Goal: Task Accomplishment & Management: Complete application form

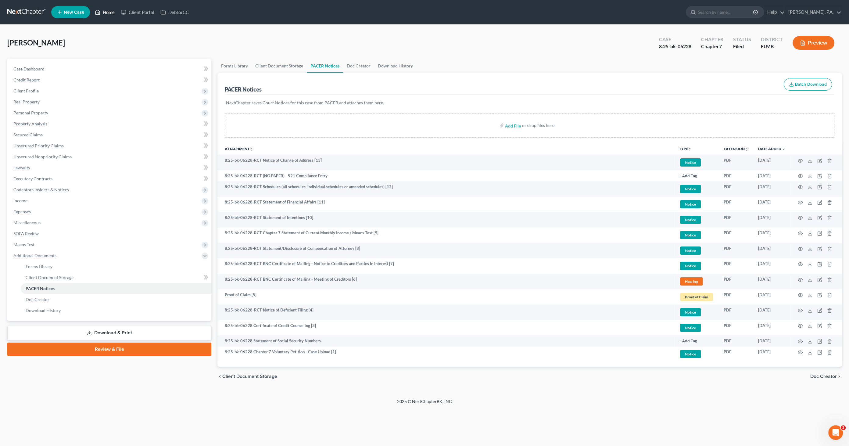
click at [101, 14] on link "Home" at bounding box center [105, 12] width 26 height 11
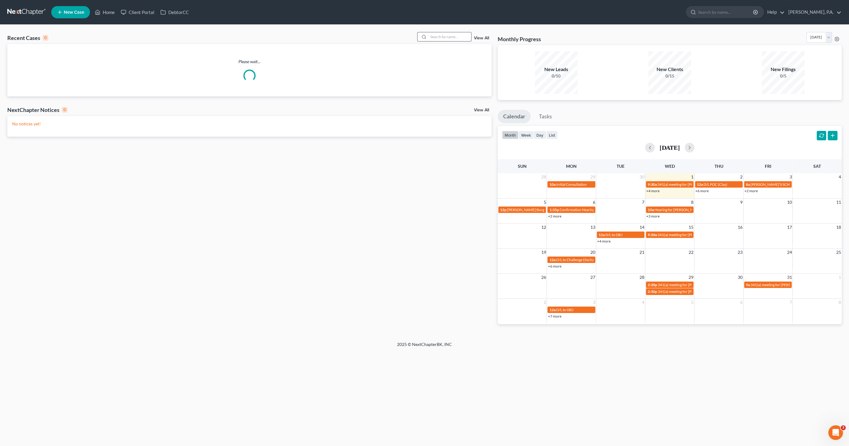
click at [442, 35] on input "search" at bounding box center [449, 36] width 43 height 9
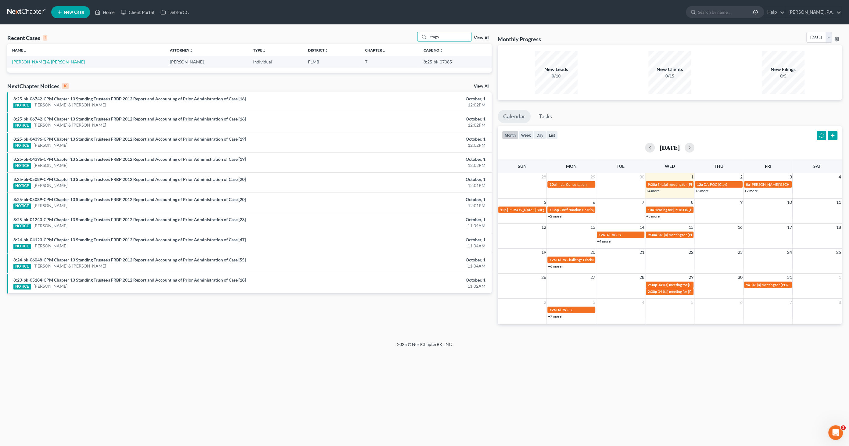
type input "trago"
click at [34, 64] on td "[PERSON_NAME] & [PERSON_NAME]" at bounding box center [85, 61] width 157 height 11
click at [44, 62] on link "[PERSON_NAME] & [PERSON_NAME]" at bounding box center [48, 61] width 73 height 5
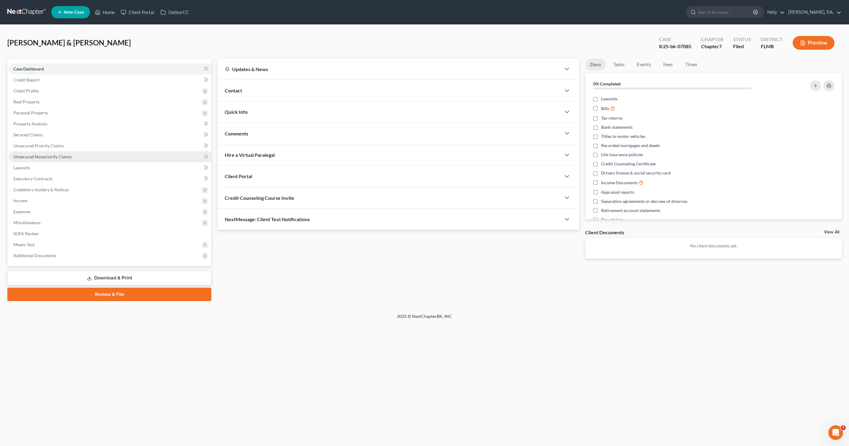
click at [28, 157] on span "Unsecured Nonpriority Claims" at bounding box center [42, 156] width 58 height 5
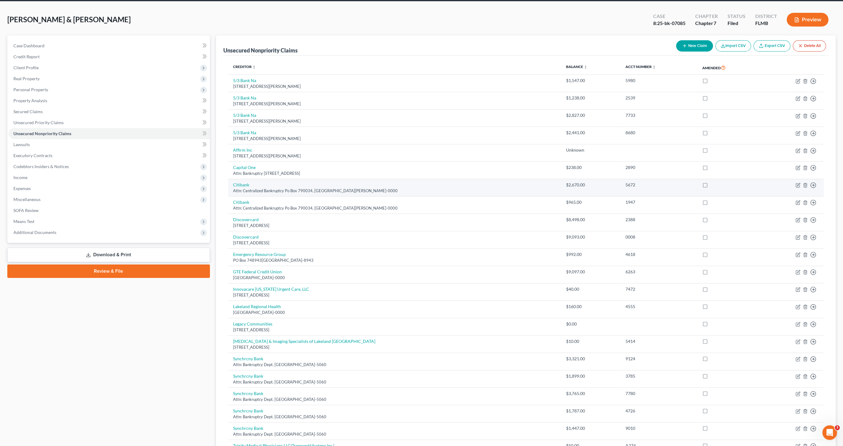
scroll to position [34, 0]
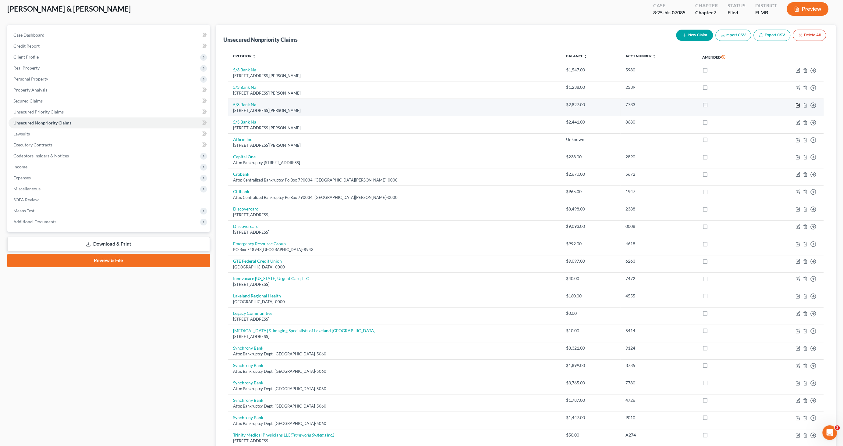
click at [798, 104] on icon "button" at bounding box center [798, 105] width 5 height 5
select select "36"
select select "0"
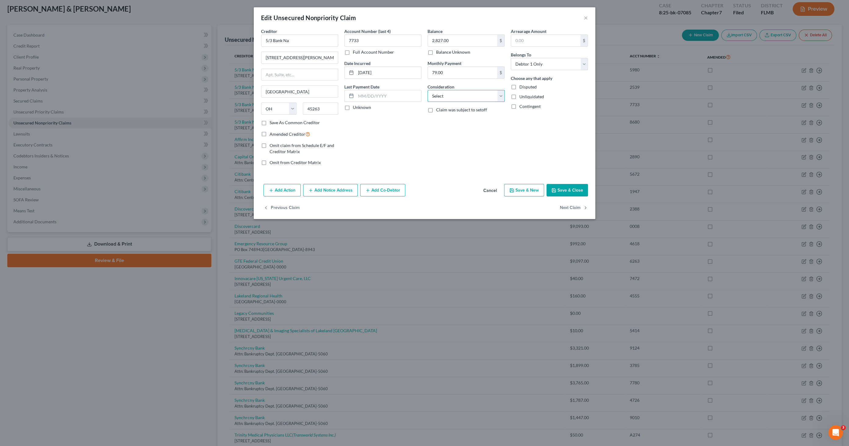
click at [454, 97] on select "Select Cable / Satellite Services Collection Agency Credit Card Debt Debt Couns…" at bounding box center [465, 96] width 77 height 12
select select "2"
click at [427, 90] on select "Select Cable / Satellite Services Collection Agency Credit Card Debt Debt Couns…" at bounding box center [465, 96] width 77 height 12
click at [565, 190] on button "Save & Close" at bounding box center [566, 190] width 41 height 13
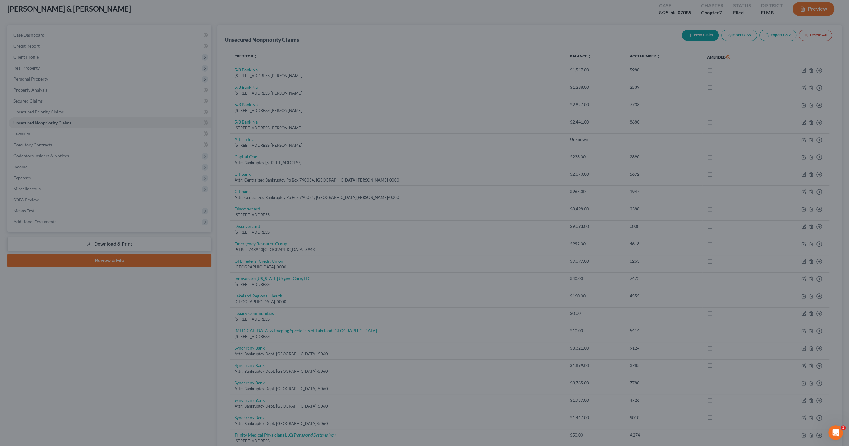
type input "0"
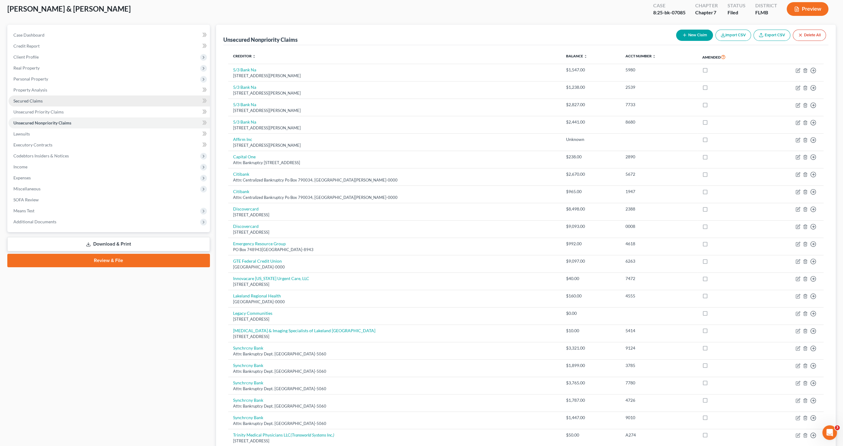
click at [48, 102] on link "Secured Claims" at bounding box center [109, 100] width 201 height 11
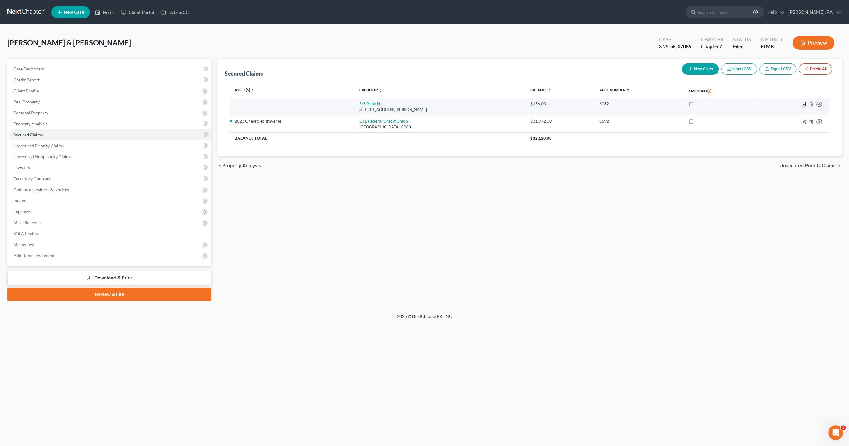
click at [805, 103] on icon "button" at bounding box center [803, 104] width 5 height 5
select select "36"
select select "2"
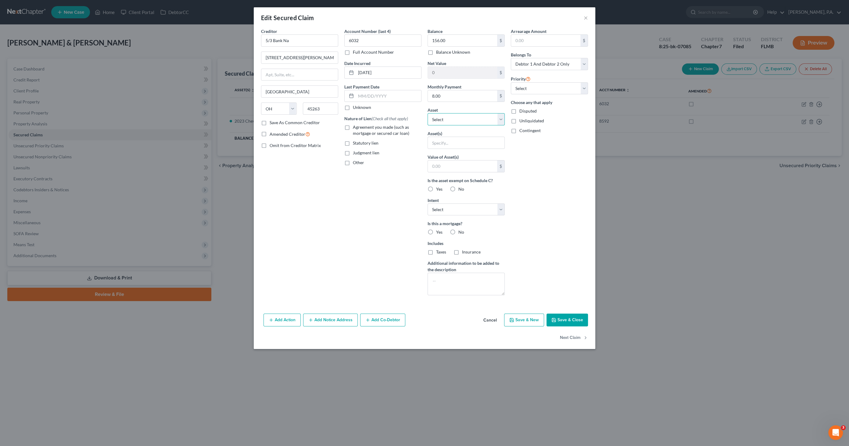
click at [447, 119] on select "Select Other Multiple Assets MidFlorida #9585 (Checking Account) - $0.0 New Yor…" at bounding box center [465, 119] width 77 height 12
select select "9"
click at [427, 113] on select "Select Other Multiple Assets MidFlorida #9585 (Checking Account) - $0.0 New Yor…" at bounding box center [465, 119] width 77 height 12
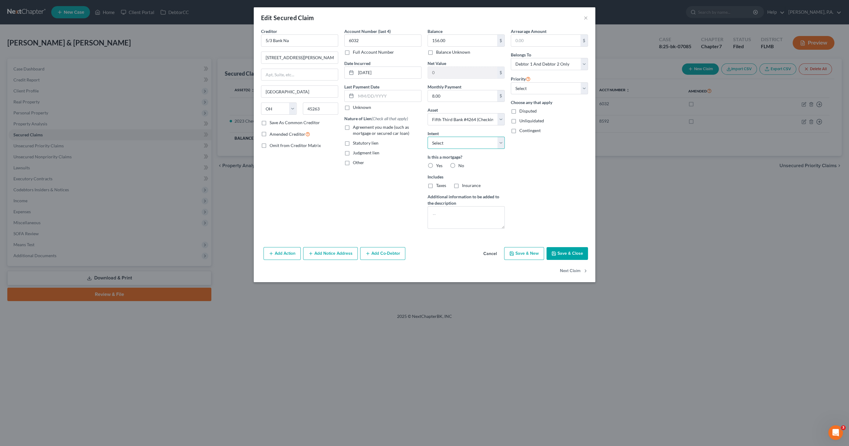
click at [467, 139] on select "Select Surrender Redeem Reaffirm Avoid Other" at bounding box center [465, 143] width 77 height 12
select select "0"
click at [427, 137] on select "Select Surrender Redeem Reaffirm Avoid Other" at bounding box center [465, 143] width 77 height 12
click at [458, 164] on label "No" at bounding box center [461, 165] width 6 height 6
click at [461, 164] on input "No" at bounding box center [463, 164] width 4 height 4
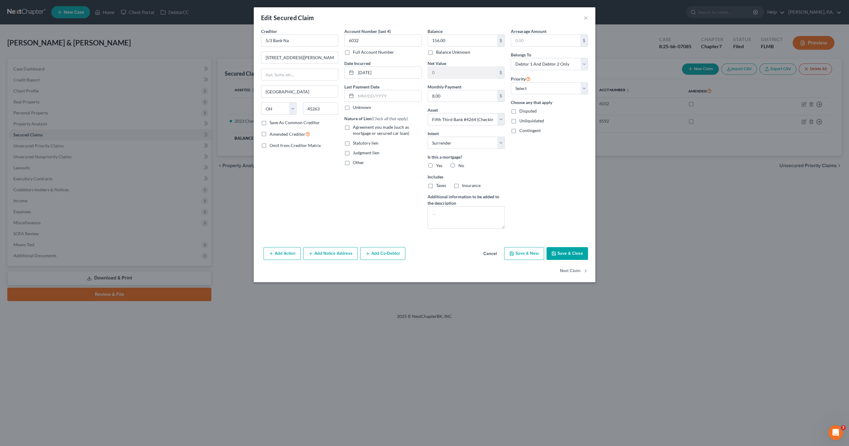
radio input "true"
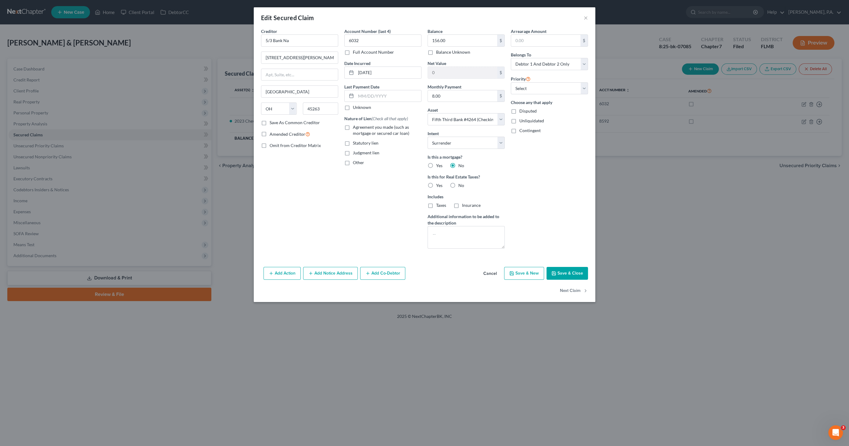
click at [458, 186] on label "No" at bounding box center [461, 185] width 6 height 6
click at [461, 186] on input "No" at bounding box center [463, 184] width 4 height 4
radio input "true"
click at [378, 130] on span "Agreement you made (such as mortgage or secured car loan)" at bounding box center [381, 129] width 56 height 11
click at [359, 128] on input "Agreement you made (such as mortgage or secured car loan)" at bounding box center [357, 126] width 4 height 4
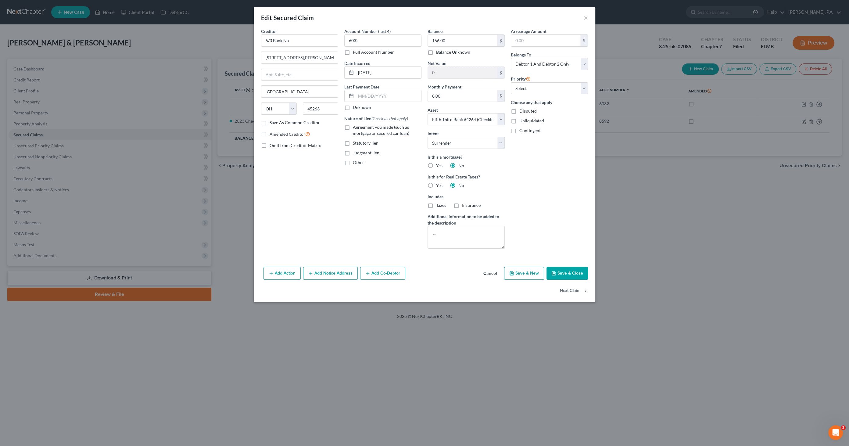
checkbox input "true"
click at [575, 270] on button "Save & Close" at bounding box center [566, 273] width 41 height 13
select select
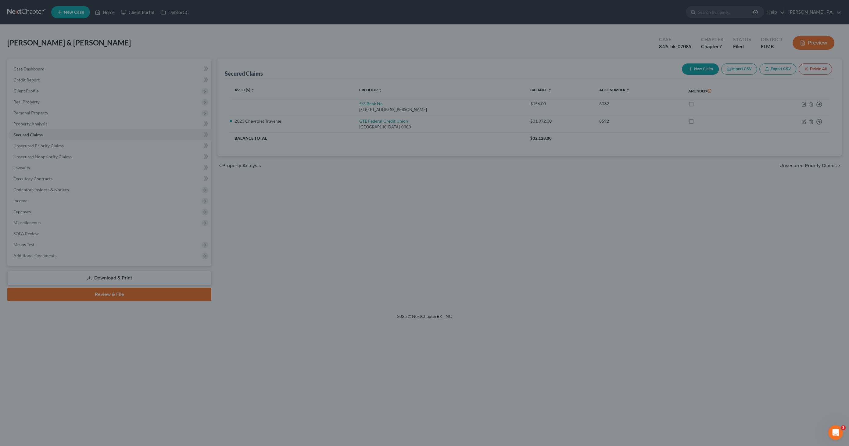
type input "-156.00"
select select "9"
type input "0"
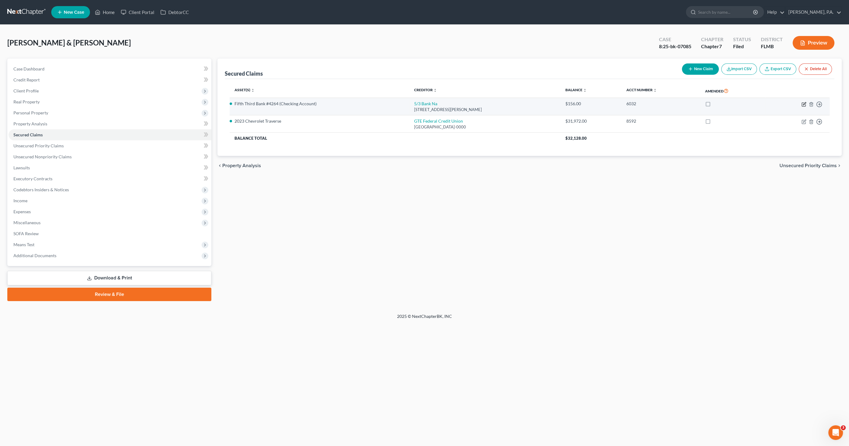
click at [803, 104] on icon "button" at bounding box center [804, 103] width 3 height 3
select select "36"
select select "0"
select select "2"
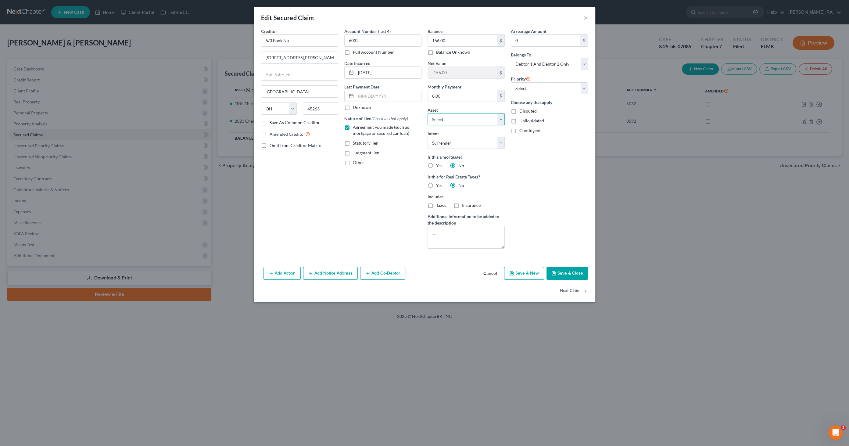
click at [502, 117] on select "Select Other Multiple Assets MidFlorida #9585 (Checking Account) - $0.0 New Yor…" at bounding box center [465, 119] width 77 height 12
click at [572, 268] on button "Save & Close" at bounding box center [566, 273] width 41 height 13
select select "9"
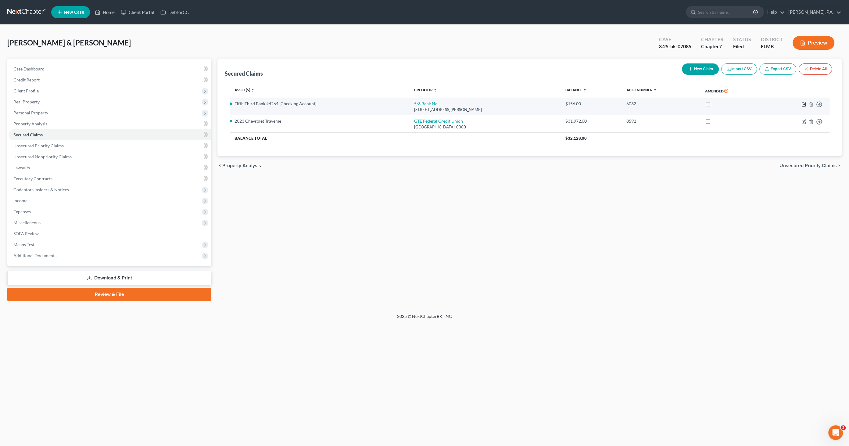
click at [802, 102] on icon "button" at bounding box center [803, 104] width 4 height 4
select select "36"
select select "9"
select select "0"
select select "2"
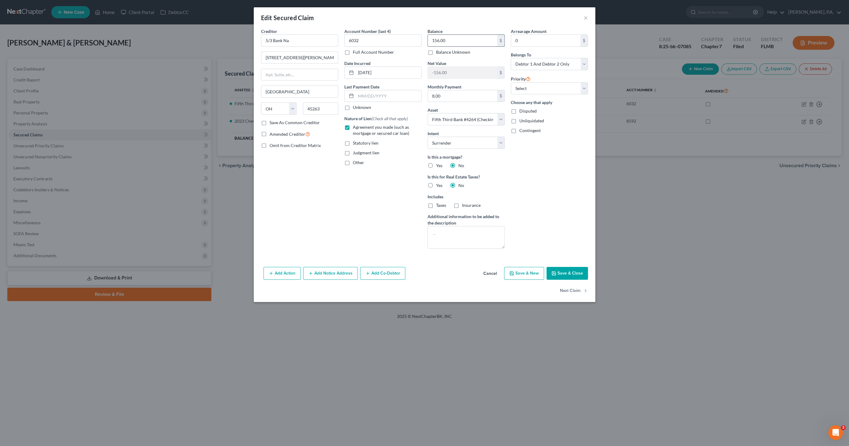
click at [449, 41] on input "156.00" at bounding box center [462, 41] width 69 height 12
type input "300.00"
click at [564, 272] on button "Save & Close" at bounding box center [566, 273] width 41 height 13
select select
type input "-300.00"
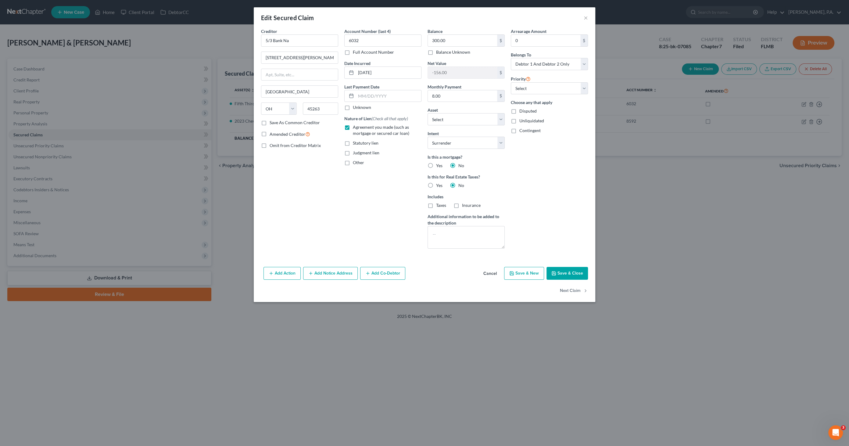
select select "9"
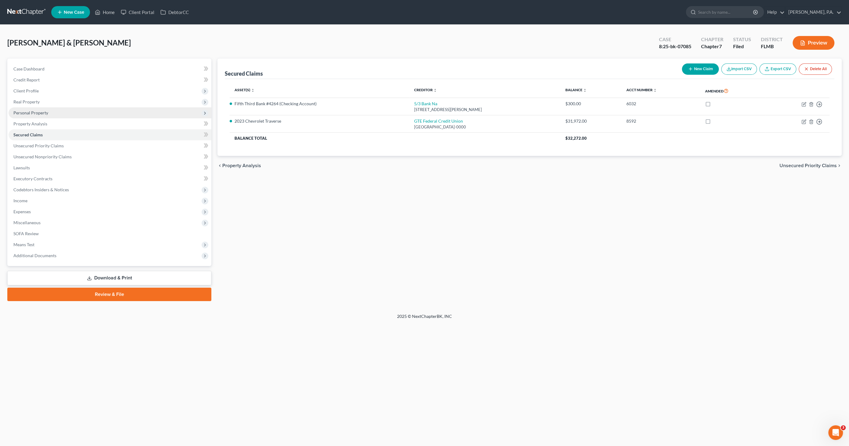
click at [32, 114] on span "Personal Property" at bounding box center [30, 112] width 35 height 5
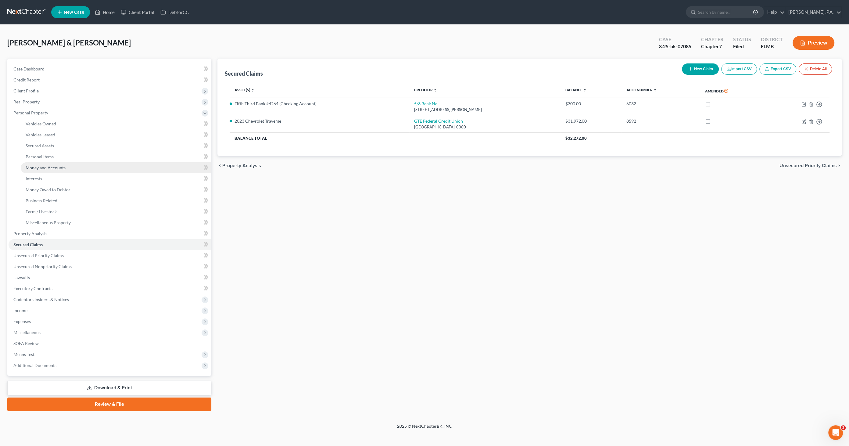
click at [51, 168] on span "Money and Accounts" at bounding box center [46, 167] width 40 height 5
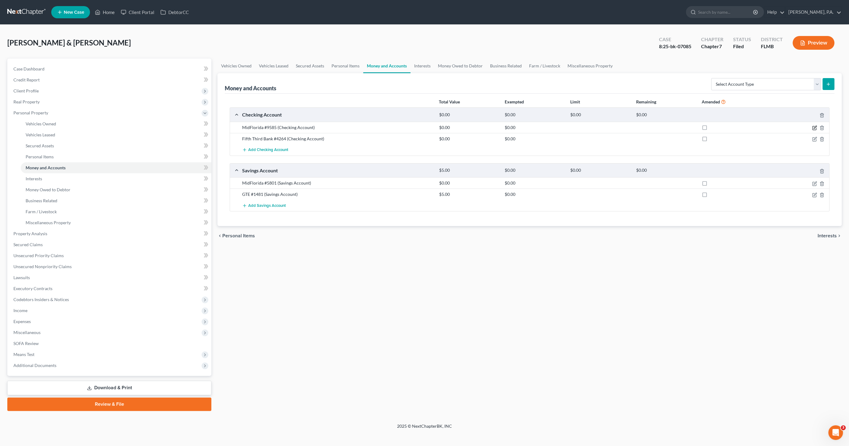
click at [815, 126] on icon "button" at bounding box center [814, 127] width 5 height 5
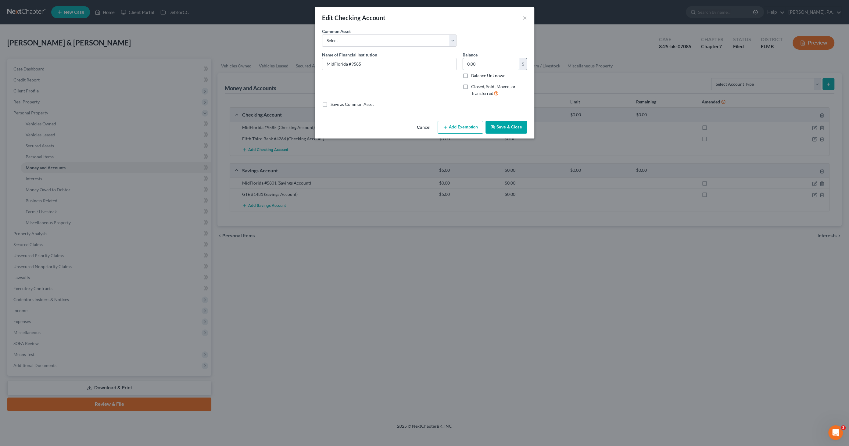
click at [494, 66] on input "0.00" at bounding box center [491, 64] width 56 height 12
type input "3.50"
click at [467, 126] on button "Add Exemption" at bounding box center [459, 127] width 45 height 13
select select "2"
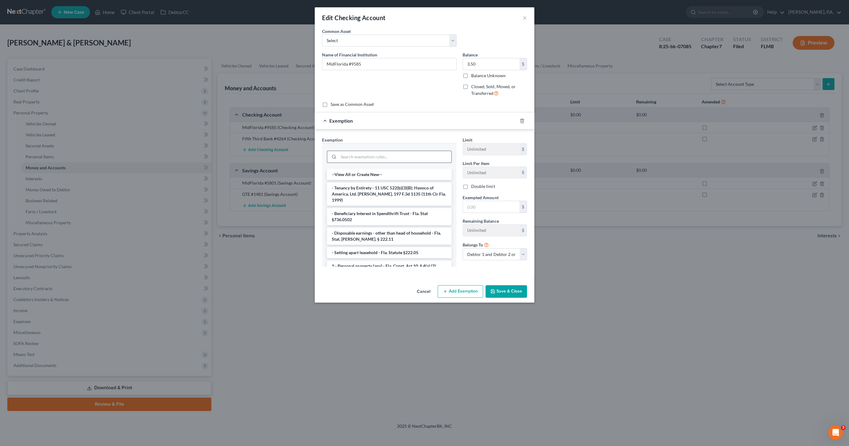
click at [372, 156] on input "search" at bounding box center [394, 157] width 113 height 12
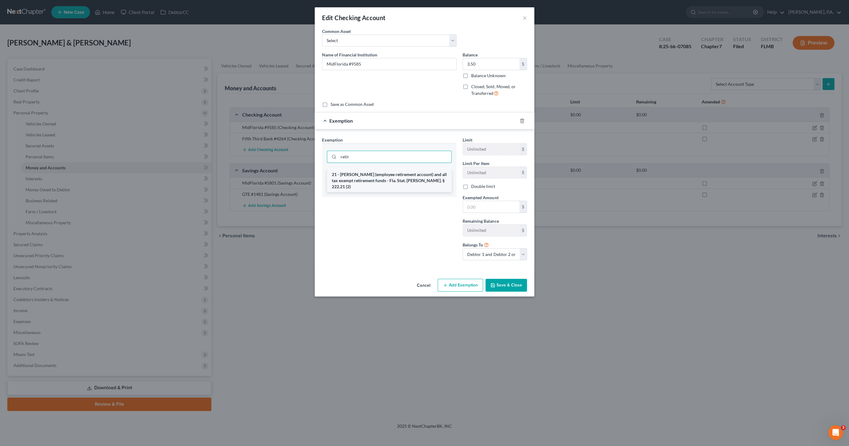
type input "retir"
drag, startPoint x: 375, startPoint y: 173, endPoint x: 378, endPoint y: 175, distance: 4.0
click at [375, 174] on li "21 - ERISA (employee retirement account) and all tax exempt retirement funds - …" at bounding box center [389, 180] width 125 height 23
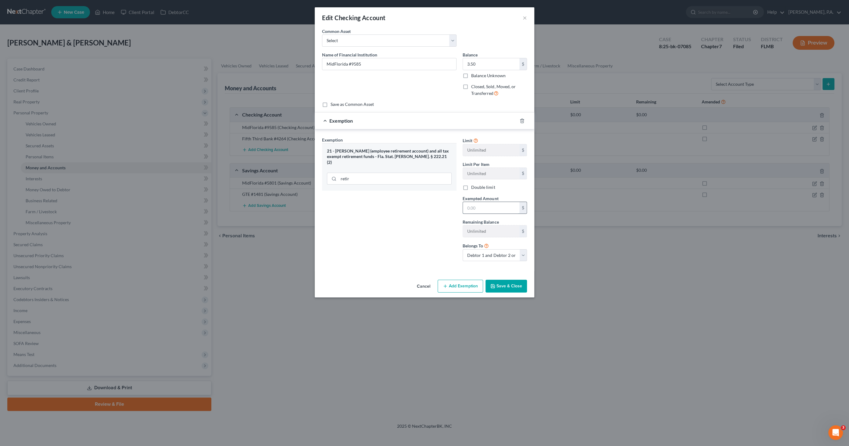
click at [487, 211] on input "text" at bounding box center [491, 208] width 56 height 12
type input "3.50"
click at [509, 281] on button "Save & Close" at bounding box center [505, 286] width 41 height 13
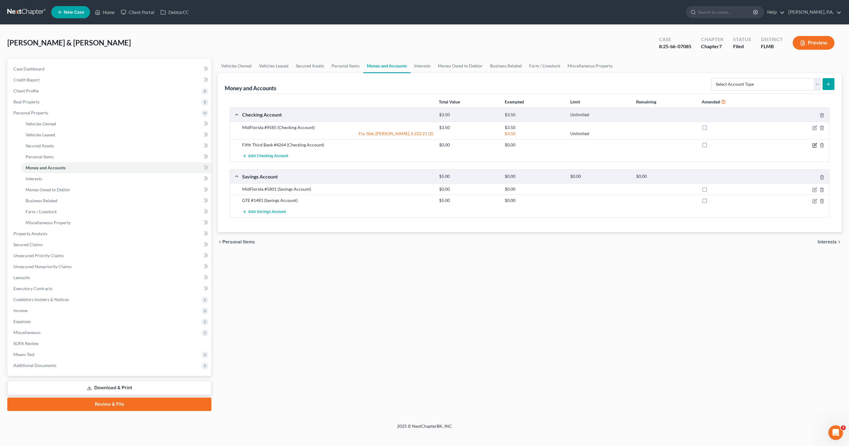
click at [813, 143] on icon "button" at bounding box center [814, 145] width 5 height 5
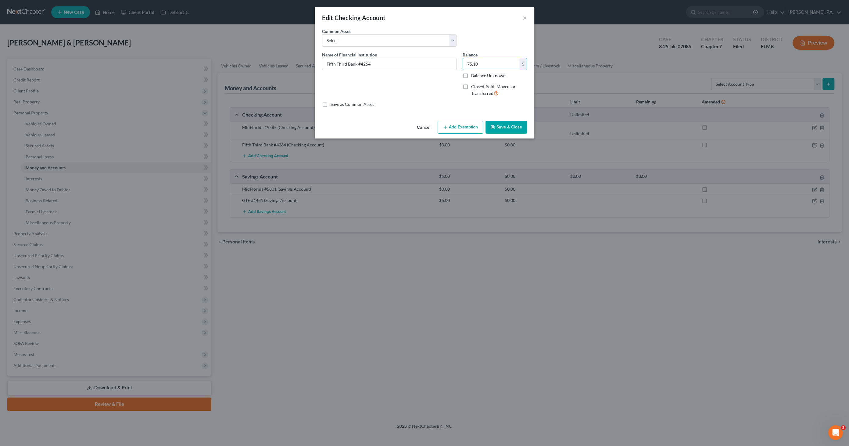
type input "75.10"
click at [470, 126] on button "Add Exemption" at bounding box center [459, 127] width 45 height 13
select select "2"
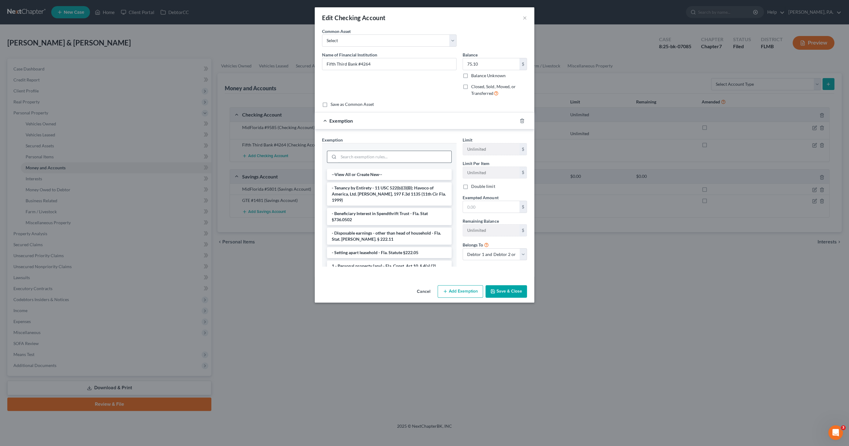
click at [398, 160] on input "search" at bounding box center [394, 157] width 113 height 12
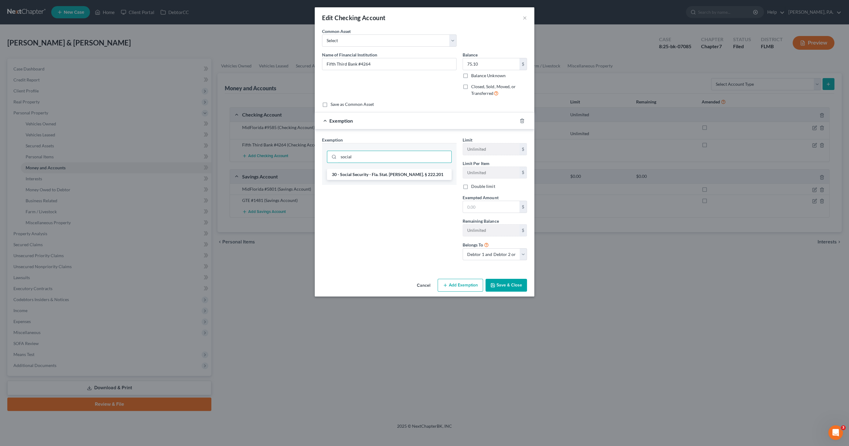
type input "social"
click at [391, 174] on li "30 - Social Security - Fla. Stat. Ann. § 222.201" at bounding box center [389, 174] width 125 height 11
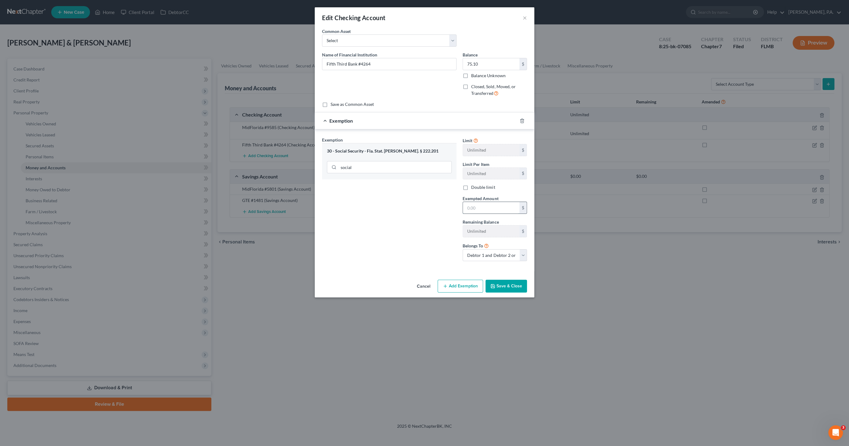
click at [484, 205] on input "text" at bounding box center [491, 208] width 56 height 12
type input "7"
type input "75.10"
click at [513, 283] on button "Save & Close" at bounding box center [505, 286] width 41 height 13
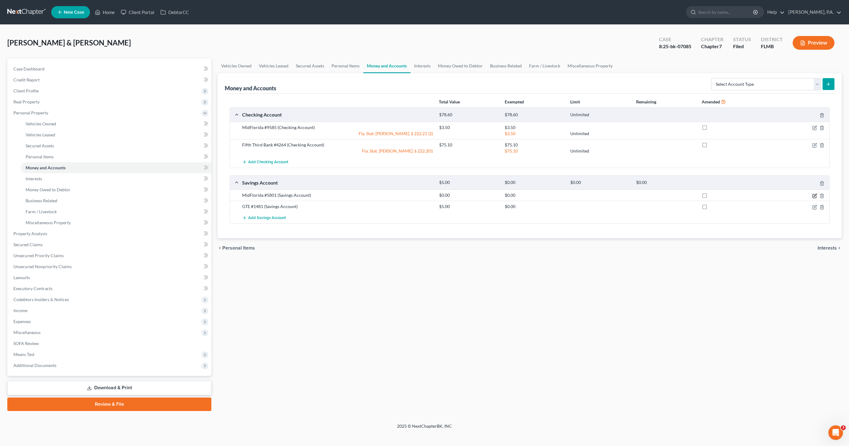
click at [813, 195] on icon "button" at bounding box center [814, 195] width 3 height 3
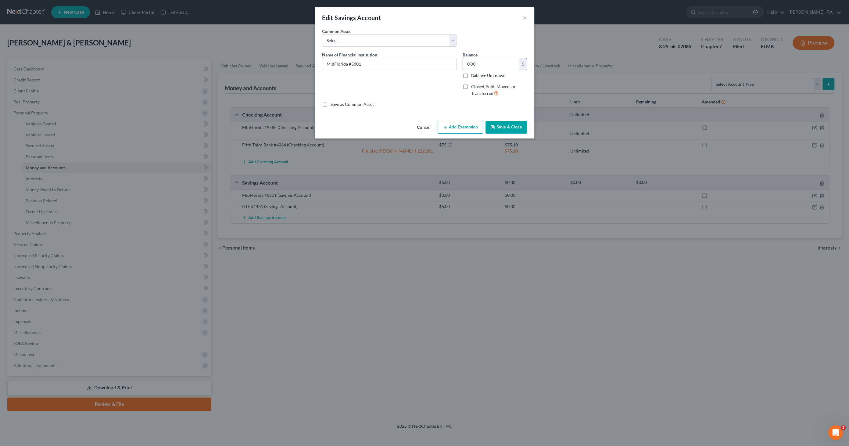
drag, startPoint x: 493, startPoint y: 64, endPoint x: 496, endPoint y: 63, distance: 3.7
click at [493, 64] on input "0.00" at bounding box center [491, 64] width 56 height 12
type input "50.15"
click at [451, 130] on button "Add Exemption" at bounding box center [459, 127] width 45 height 13
select select "2"
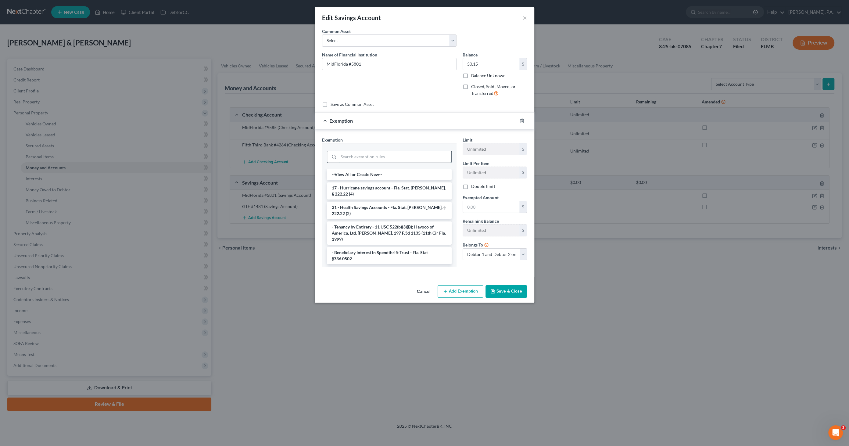
click at [406, 158] on input "search" at bounding box center [394, 157] width 113 height 12
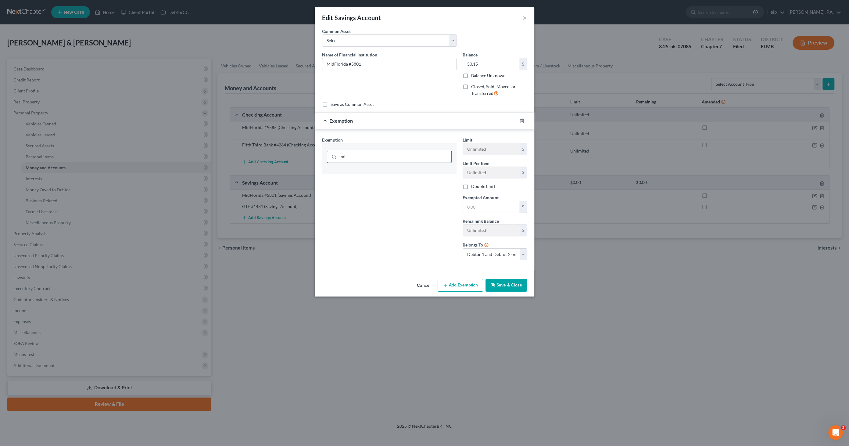
type input "m"
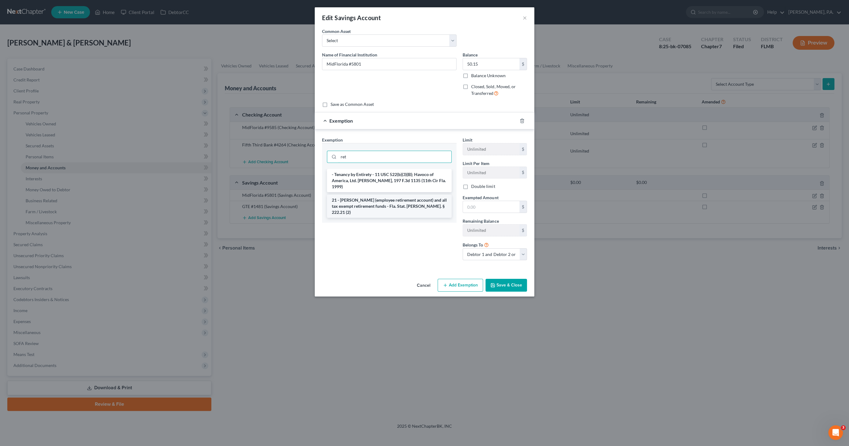
type input "ret"
click at [382, 199] on li "21 - ERISA (employee retirement account) and all tax exempt retirement funds - …" at bounding box center [389, 205] width 125 height 23
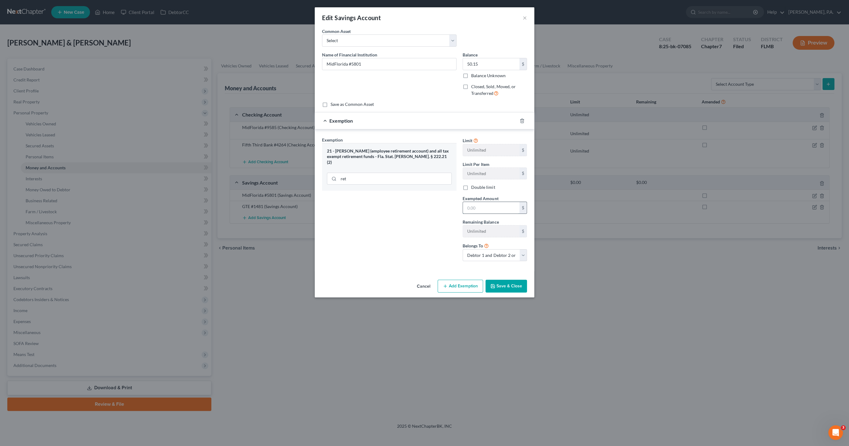
click at [482, 210] on input "text" at bounding box center [491, 208] width 56 height 12
type input "50.15"
click at [500, 281] on button "Save & Close" at bounding box center [505, 286] width 41 height 13
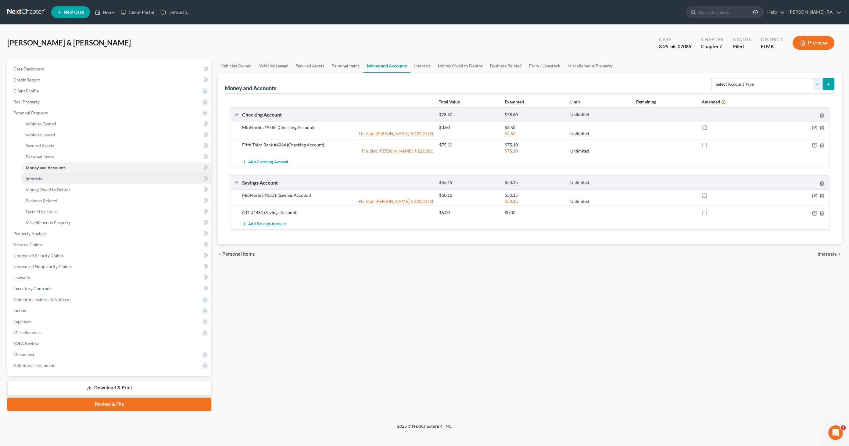
click at [47, 177] on link "Interests" at bounding box center [116, 178] width 191 height 11
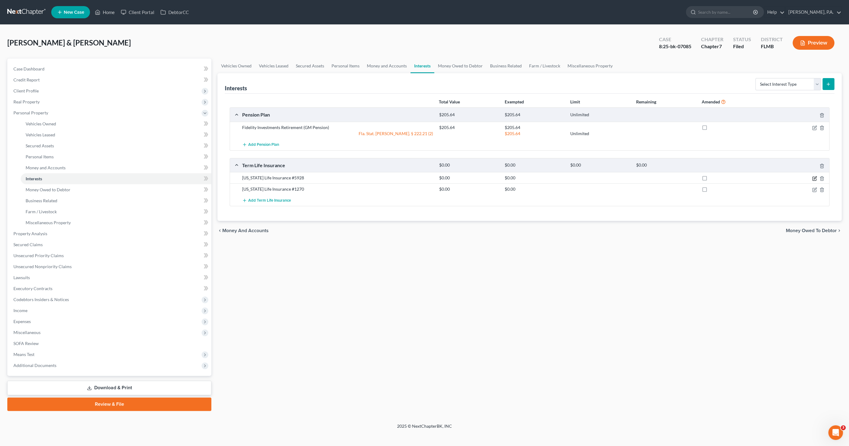
click at [815, 178] on icon "button" at bounding box center [814, 178] width 5 height 5
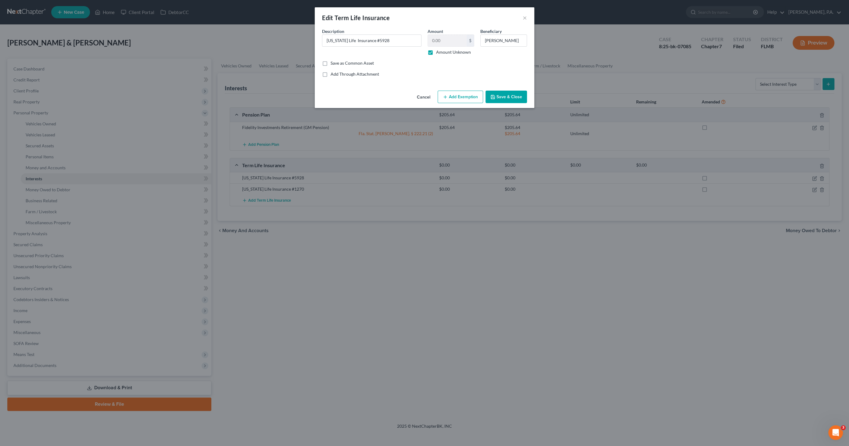
click at [454, 97] on button "Add Exemption" at bounding box center [459, 97] width 45 height 13
select select "2"
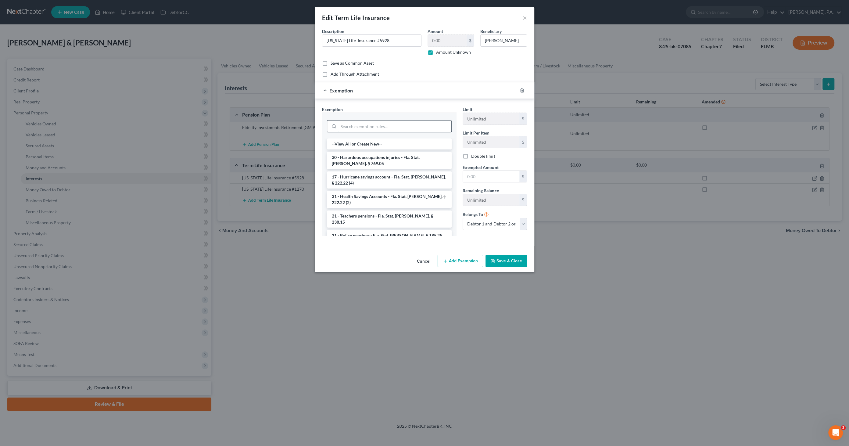
click at [374, 125] on input "search" at bounding box center [394, 126] width 113 height 12
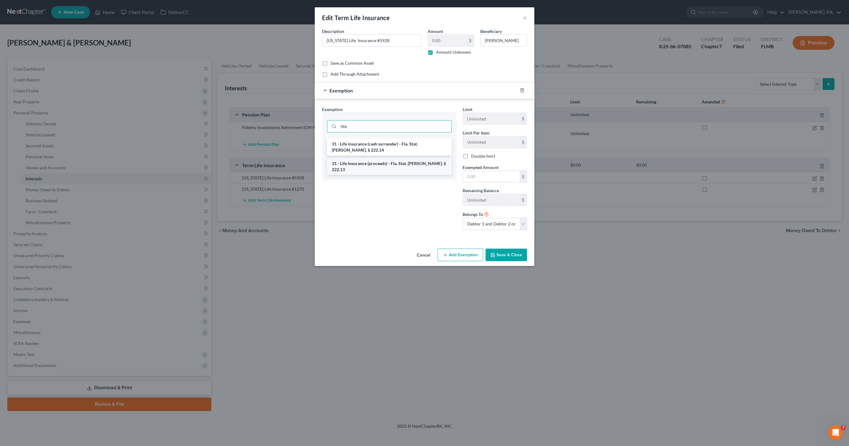
type input "life"
click at [373, 158] on li "31 - Life Insurance (proceeds) - Fla. Stat. Ann. § 222.13" at bounding box center [389, 166] width 125 height 17
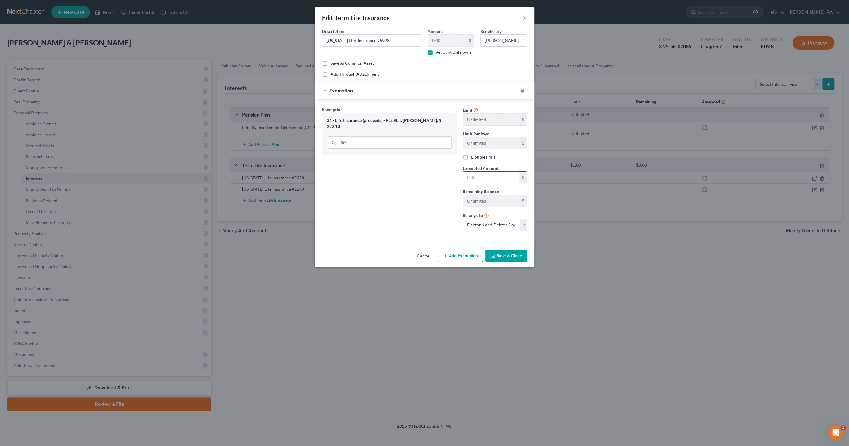
click at [487, 177] on input "text" at bounding box center [491, 178] width 56 height 12
type input "1.00"
click at [513, 256] on button "Save & Close" at bounding box center [505, 255] width 41 height 13
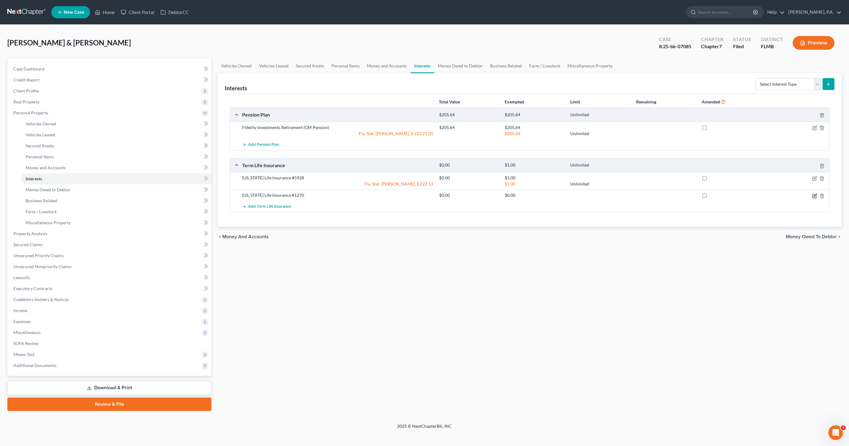
click at [813, 197] on icon "button" at bounding box center [814, 196] width 4 height 4
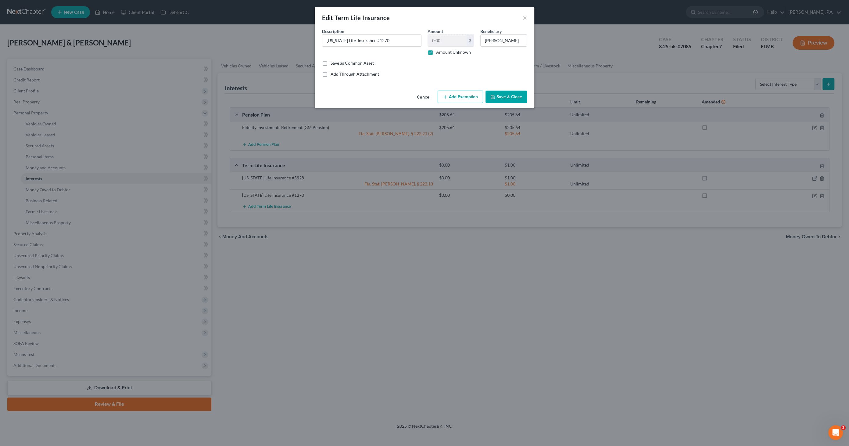
click at [458, 98] on button "Add Exemption" at bounding box center [459, 97] width 45 height 13
select select "2"
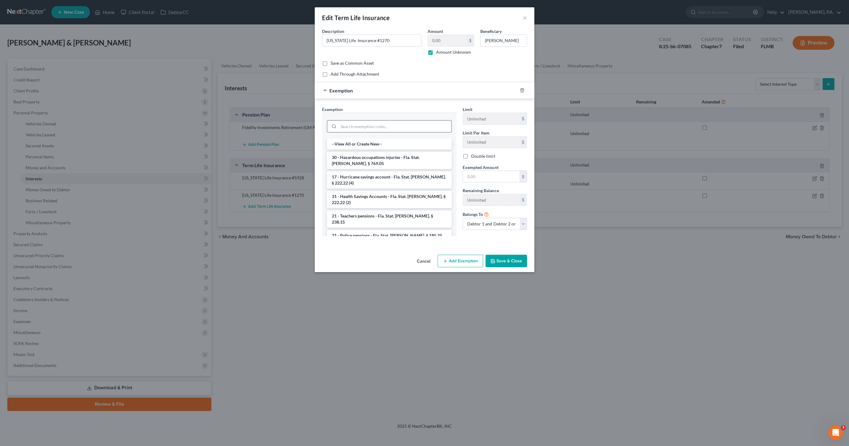
click at [375, 123] on input "search" at bounding box center [394, 126] width 113 height 12
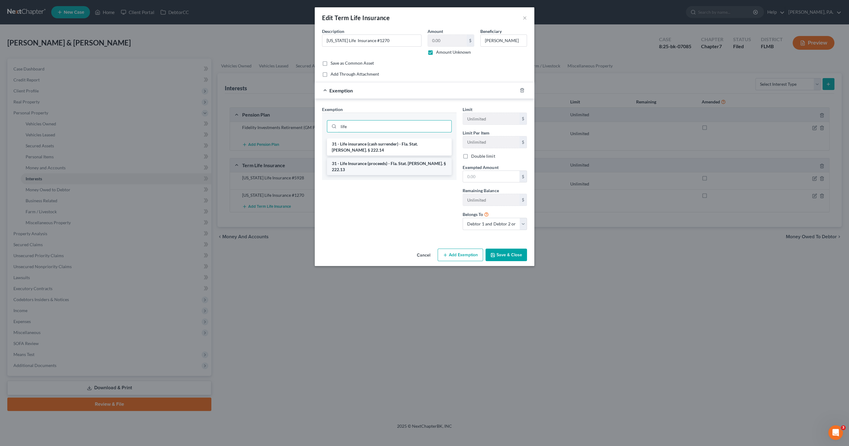
type input "life"
click at [394, 158] on li "31 - Life Insurance (proceeds) - Fla. Stat. Ann. § 222.13" at bounding box center [389, 166] width 125 height 17
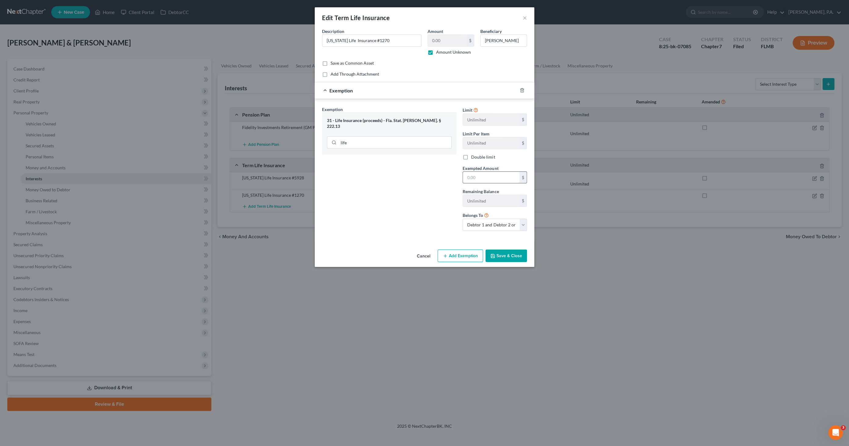
click at [483, 179] on input "text" at bounding box center [491, 178] width 56 height 12
type input "1.00"
click at [507, 255] on button "Save & Close" at bounding box center [505, 255] width 41 height 13
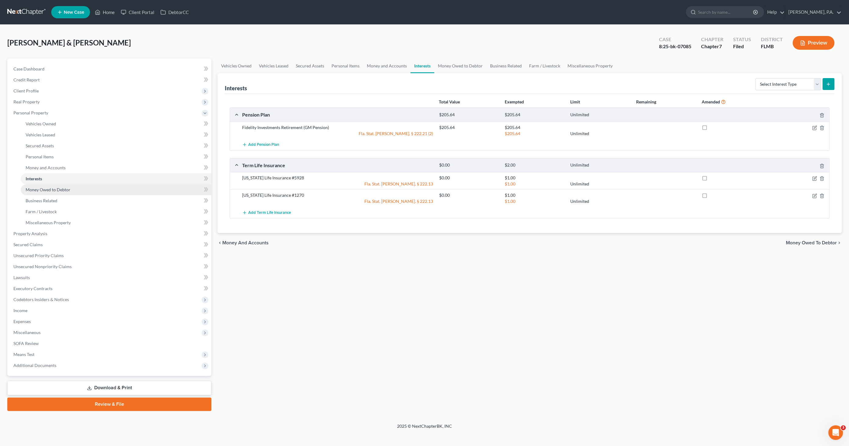
click at [67, 187] on span "Money Owed to Debtor" at bounding box center [48, 189] width 45 height 5
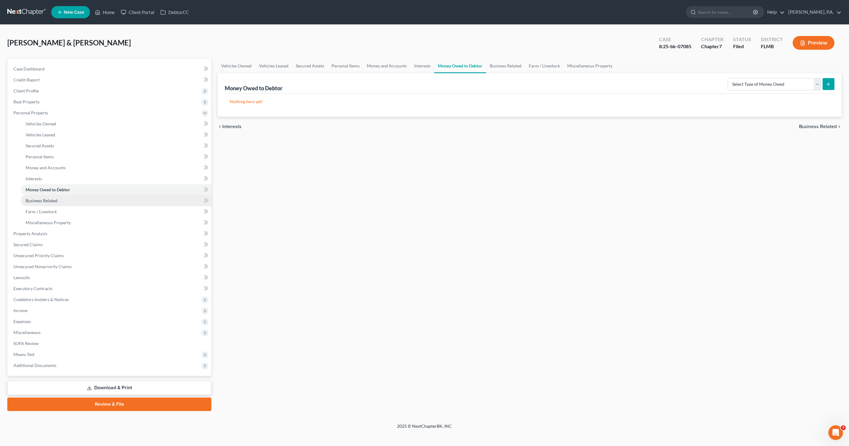
click at [58, 200] on link "Business Related" at bounding box center [116, 200] width 191 height 11
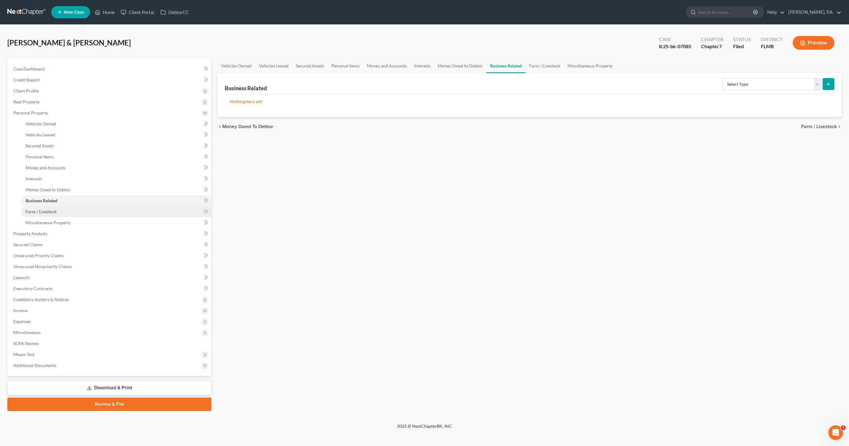
click at [53, 213] on span "Farm / Livestock" at bounding box center [41, 211] width 31 height 5
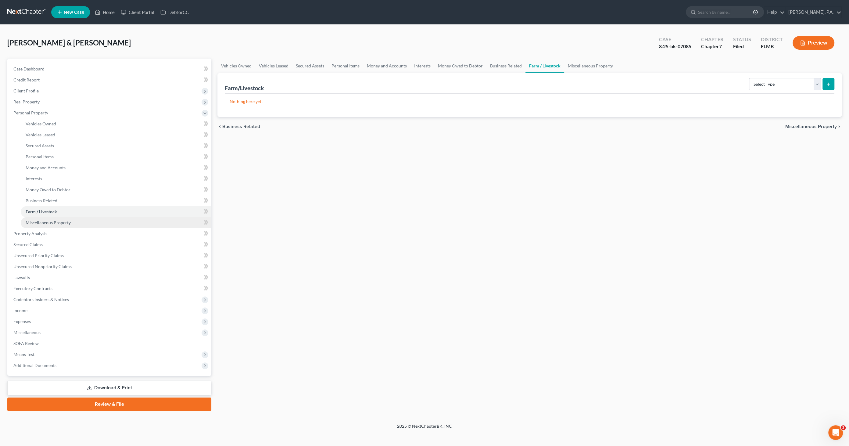
click at [56, 224] on span "Miscellaneous Property" at bounding box center [48, 222] width 45 height 5
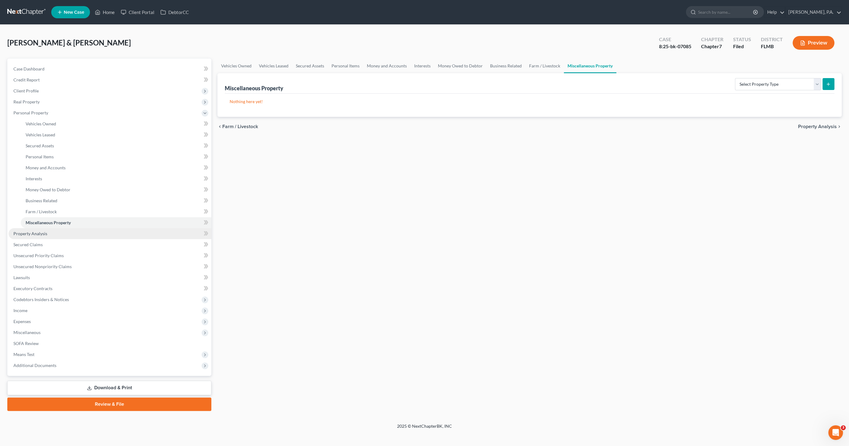
click at [50, 234] on link "Property Analysis" at bounding box center [110, 233] width 203 height 11
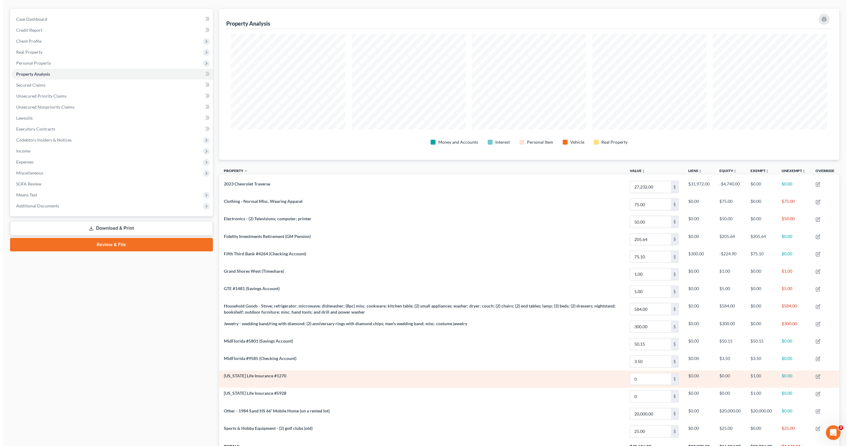
scroll to position [101, 0]
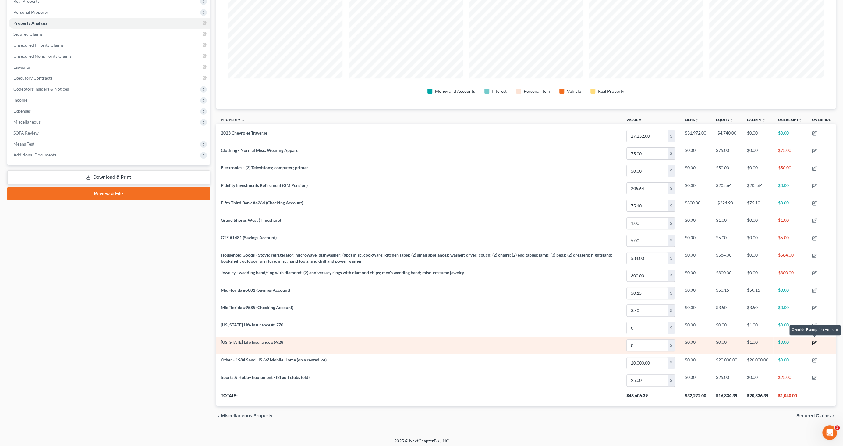
click at [815, 340] on icon "button" at bounding box center [815, 341] width 3 height 3
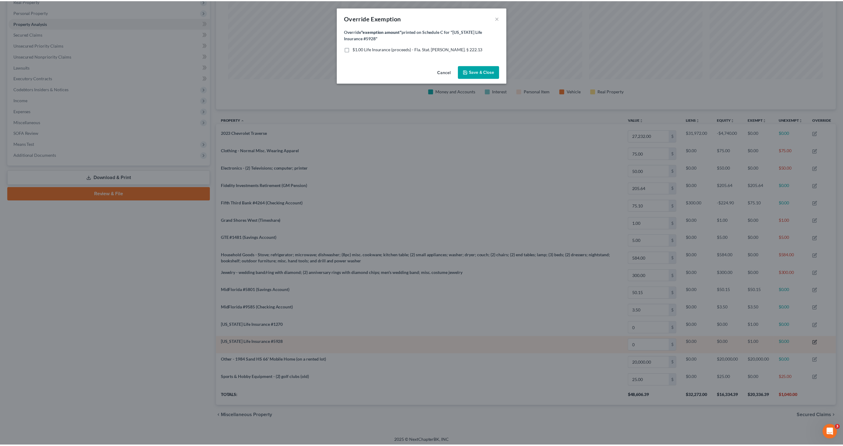
scroll to position [151, 624]
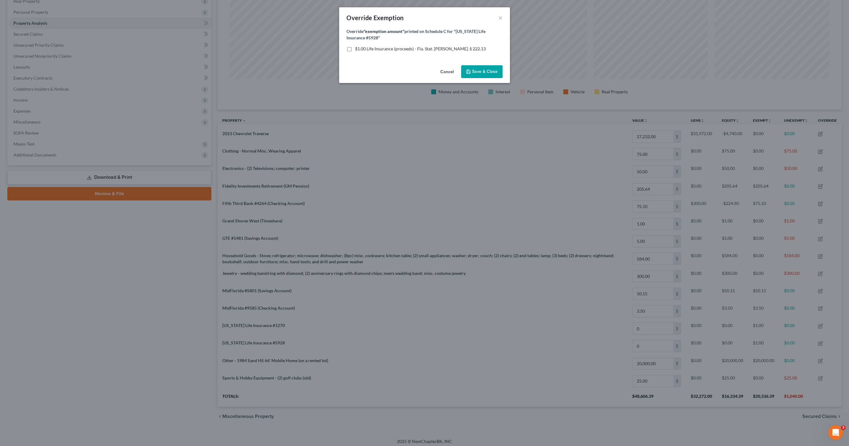
click at [419, 48] on span "$1.00 Life Insurance (proceeds) - Fla. Stat. Ann. § 222.13" at bounding box center [420, 48] width 131 height 5
click at [361, 48] on input "$1.00 Life Insurance (proceeds) - Fla. Stat. Ann. § 222.13" at bounding box center [359, 48] width 4 height 4
checkbox input "true"
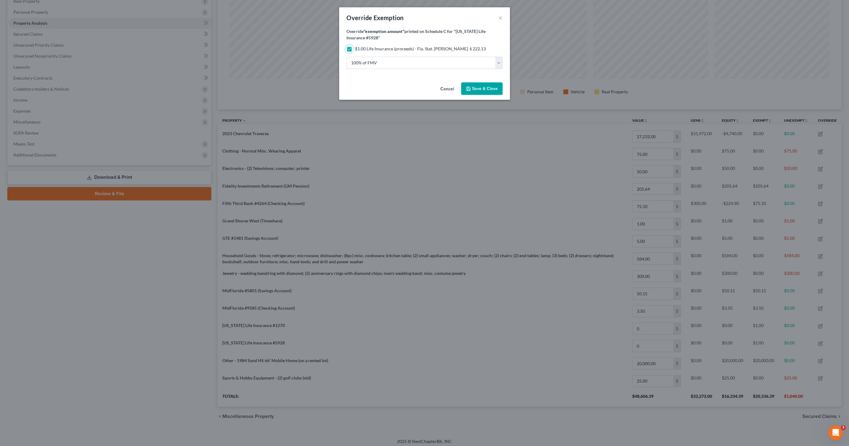
click at [489, 89] on span "Save & Close" at bounding box center [485, 88] width 26 height 5
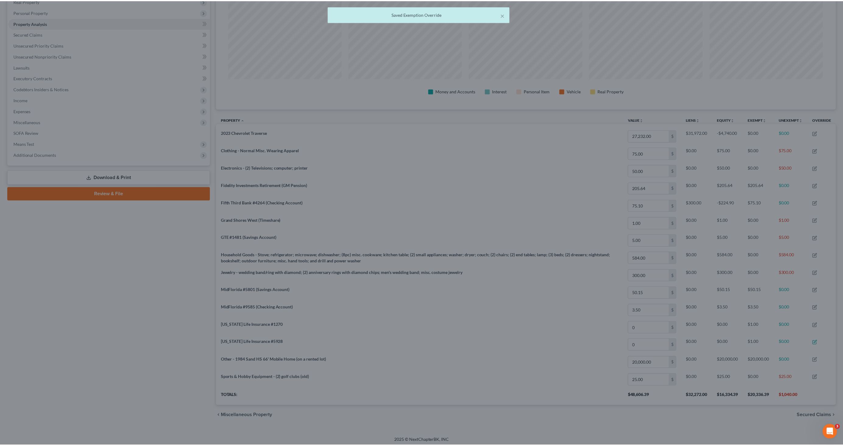
scroll to position [0, 0]
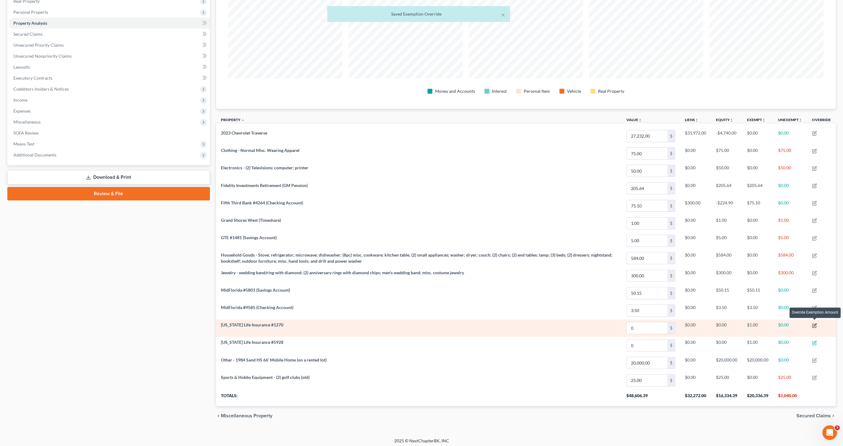
click at [815, 323] on icon "button" at bounding box center [814, 325] width 5 height 5
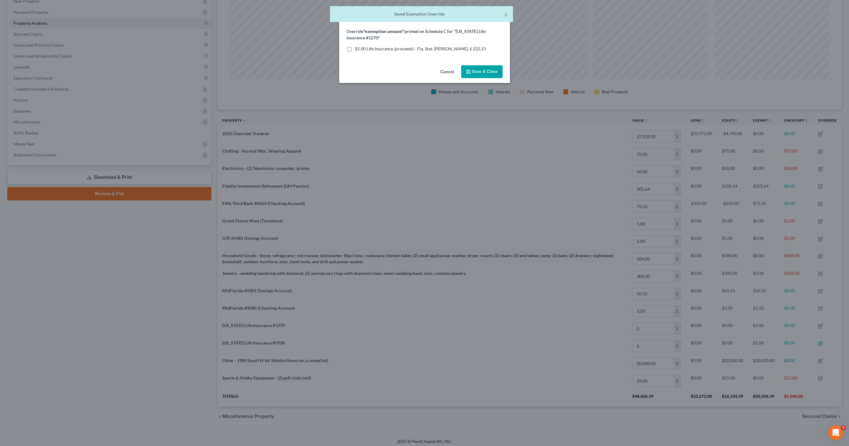
click at [399, 48] on span "$1.00 Life Insurance (proceeds) - Fla. Stat. Ann. § 222.13" at bounding box center [420, 48] width 131 height 5
click at [361, 48] on input "$1.00 Life Insurance (proceeds) - Fla. Stat. Ann. § 222.13" at bounding box center [359, 48] width 4 height 4
checkbox input "true"
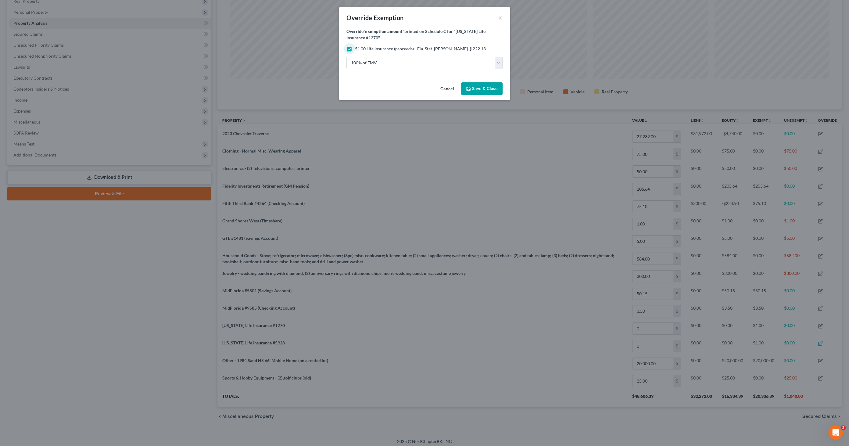
click at [475, 86] on span "Save & Close" at bounding box center [485, 88] width 26 height 5
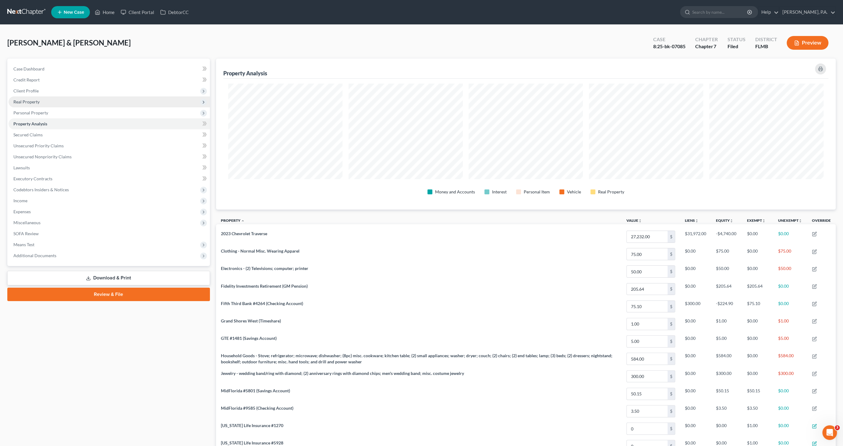
click at [34, 97] on span "Real Property" at bounding box center [109, 101] width 201 height 11
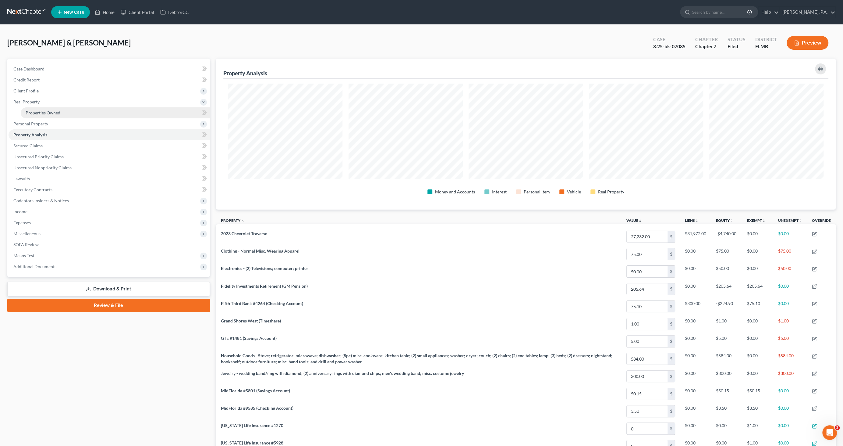
click at [43, 116] on link "Properties Owned" at bounding box center [115, 112] width 189 height 11
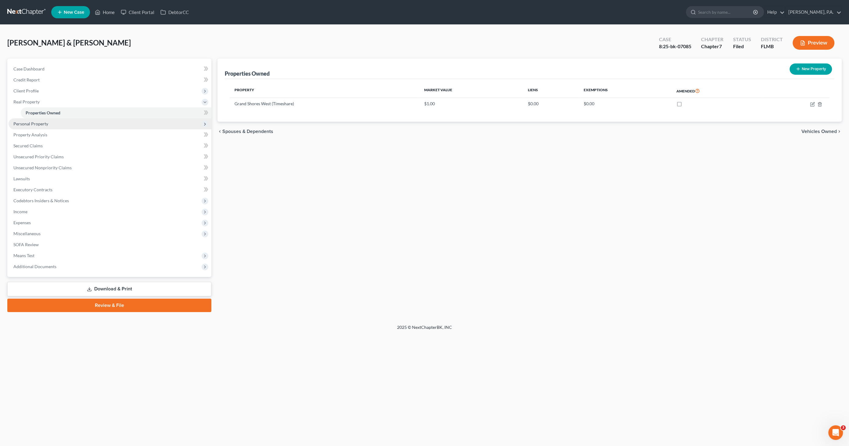
click at [40, 127] on span "Personal Property" at bounding box center [110, 123] width 203 height 11
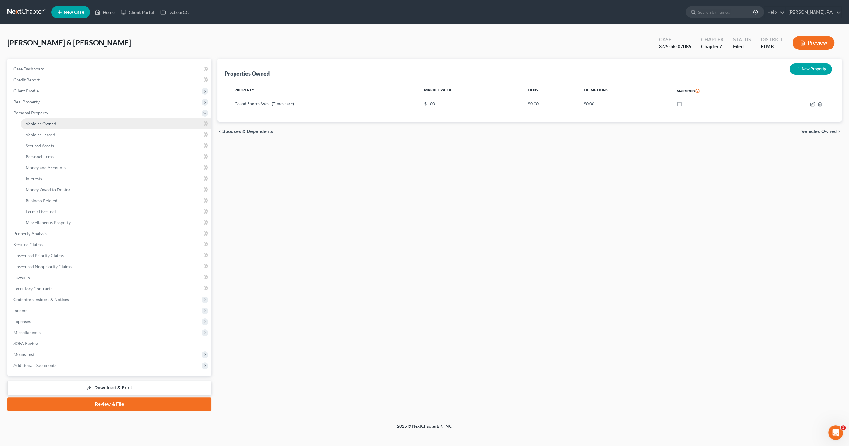
click at [43, 127] on link "Vehicles Owned" at bounding box center [116, 123] width 191 height 11
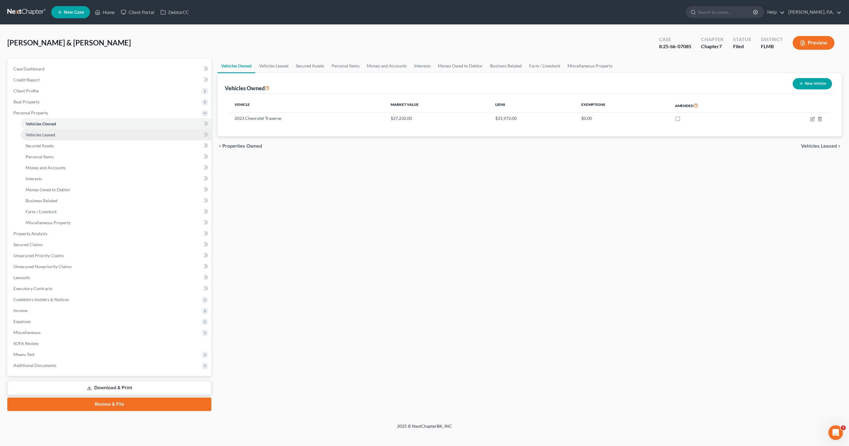
click at [41, 134] on span "Vehicles Leased" at bounding box center [41, 134] width 30 height 5
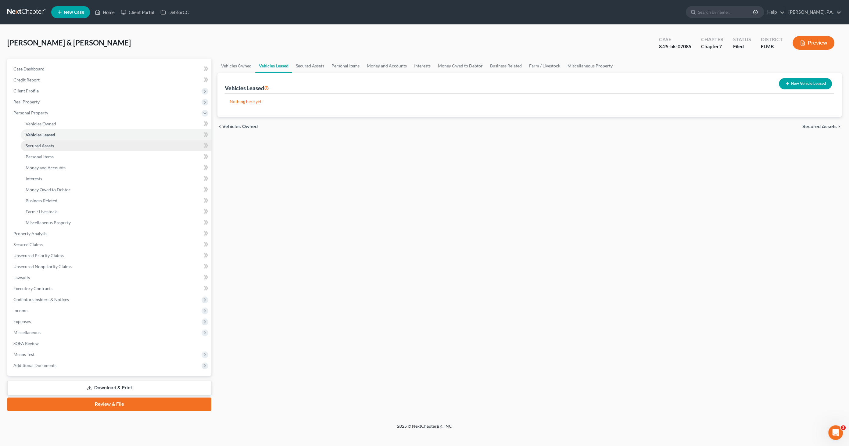
click at [39, 141] on link "Secured Assets" at bounding box center [116, 145] width 191 height 11
click at [38, 154] on span "Personal Items" at bounding box center [40, 156] width 28 height 5
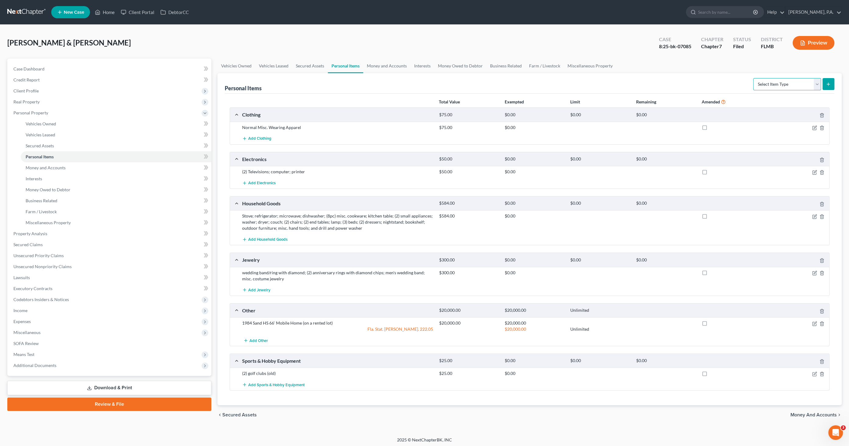
click at [790, 84] on select "Select Item Type Clothing Collectibles Of Value Electronics Firearms Household …" at bounding box center [787, 84] width 68 height 12
click at [787, 82] on select "Select Item Type Clothing Collectibles Of Value Electronics Firearms Household …" at bounding box center [787, 84] width 68 height 12
click at [812, 126] on icon "button" at bounding box center [814, 128] width 4 height 4
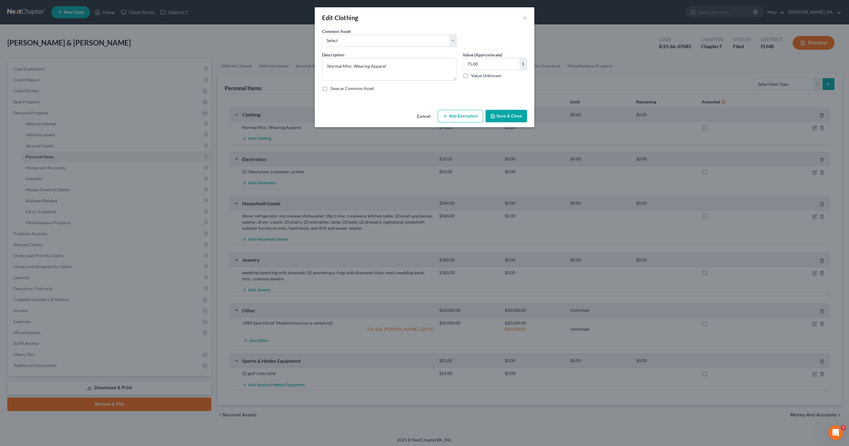
click at [458, 116] on button "Add Exemption" at bounding box center [459, 116] width 45 height 13
select select "2"
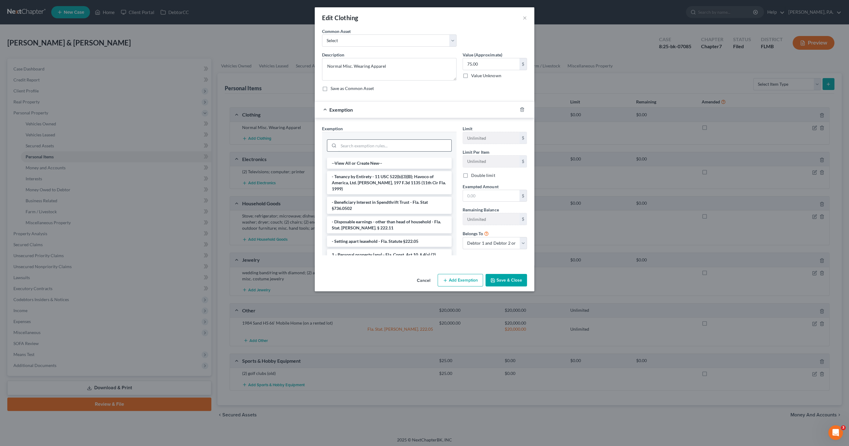
click at [401, 146] on input "search" at bounding box center [394, 146] width 113 height 12
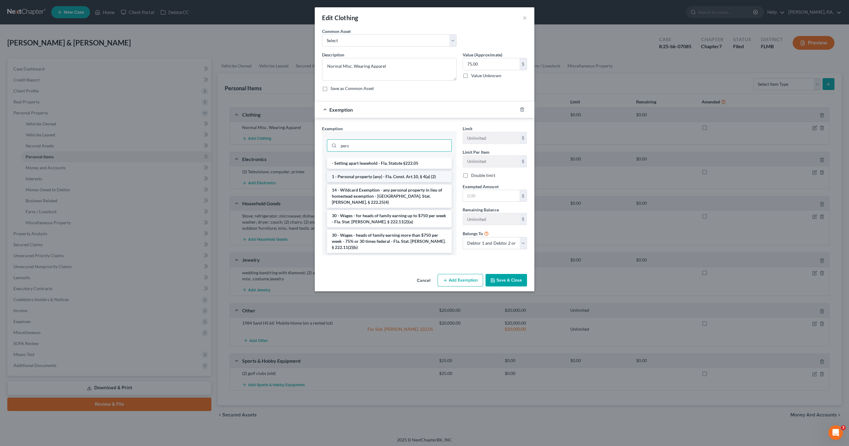
type input "pers"
click at [374, 177] on li "1 - Personal property (any) - Fla. Const. Art.10, § 4(a) (2)" at bounding box center [389, 176] width 125 height 11
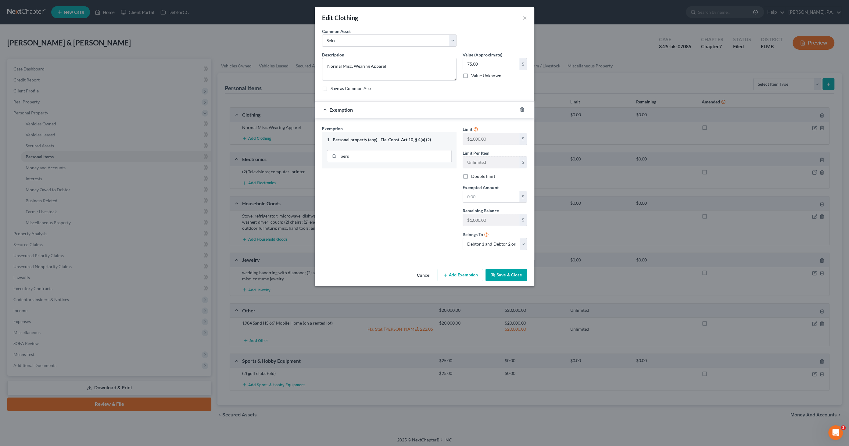
click at [476, 176] on label "Double limit" at bounding box center [483, 176] width 24 height 6
click at [476, 176] on input "Double limit" at bounding box center [475, 175] width 4 height 4
checkbox input "true"
click at [483, 193] on input "text" at bounding box center [491, 197] width 56 height 12
type input "75.00"
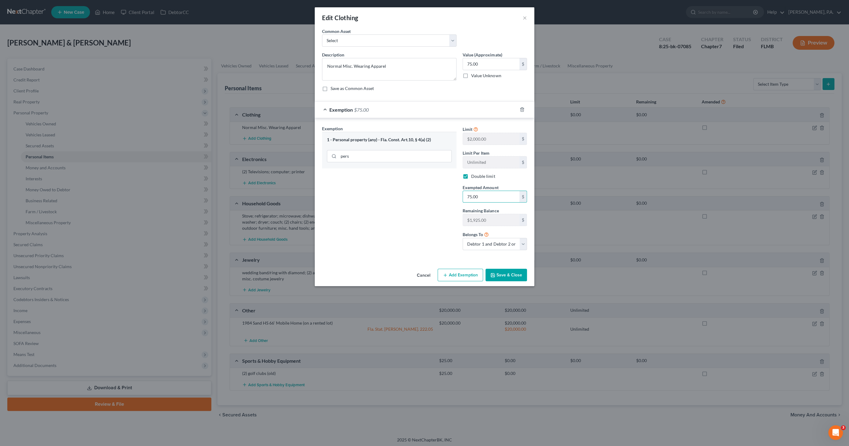
click at [499, 273] on button "Save & Close" at bounding box center [505, 275] width 41 height 13
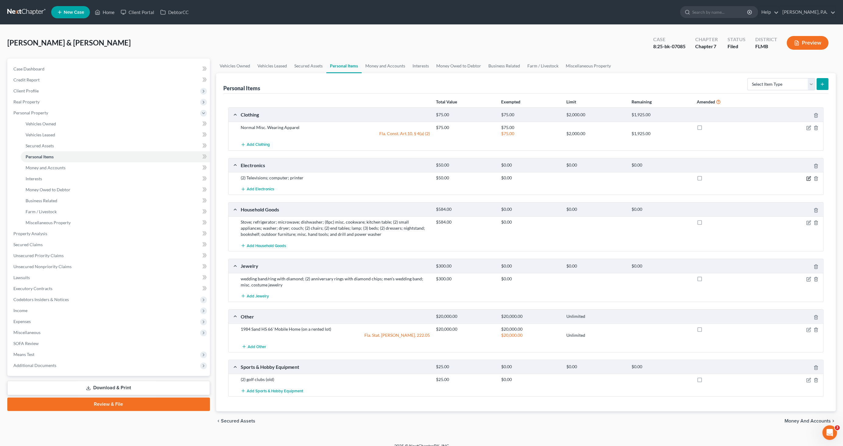
click at [809, 178] on icon "button" at bounding box center [809, 178] width 5 height 5
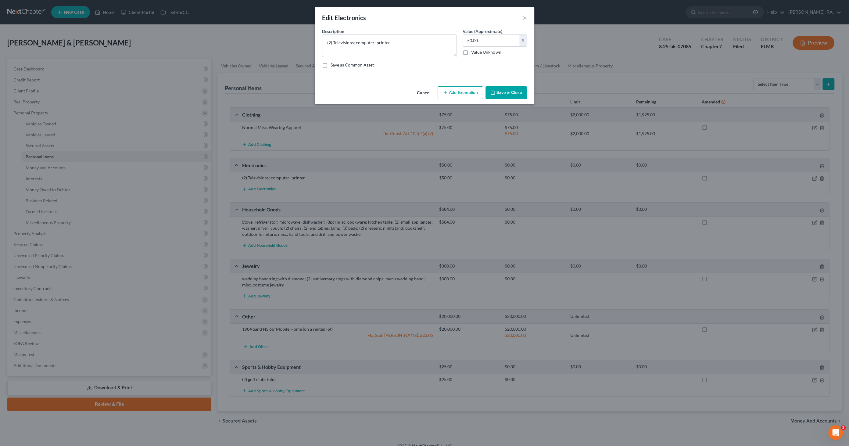
click at [464, 91] on button "Add Exemption" at bounding box center [459, 92] width 45 height 13
select select "2"
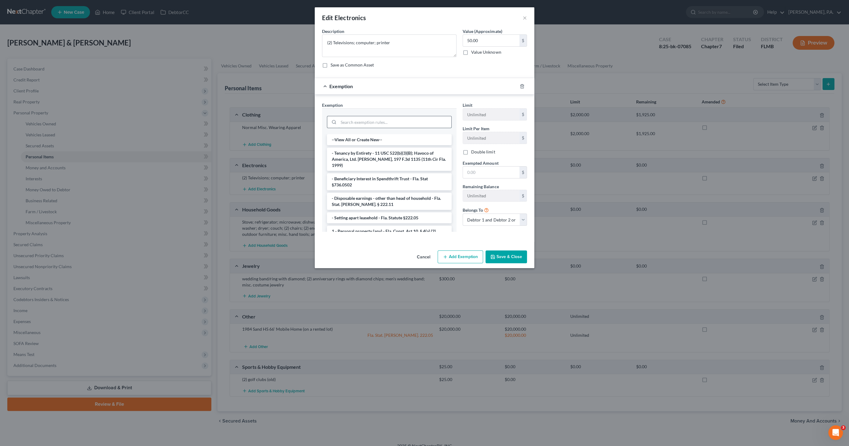
click at [395, 121] on input "search" at bounding box center [394, 122] width 113 height 12
type input "person"
click at [396, 150] on li "1 - Personal property (any) - Fla. Const. Art.10, § 4(a) (2)" at bounding box center [389, 153] width 125 height 11
checkbox input "true"
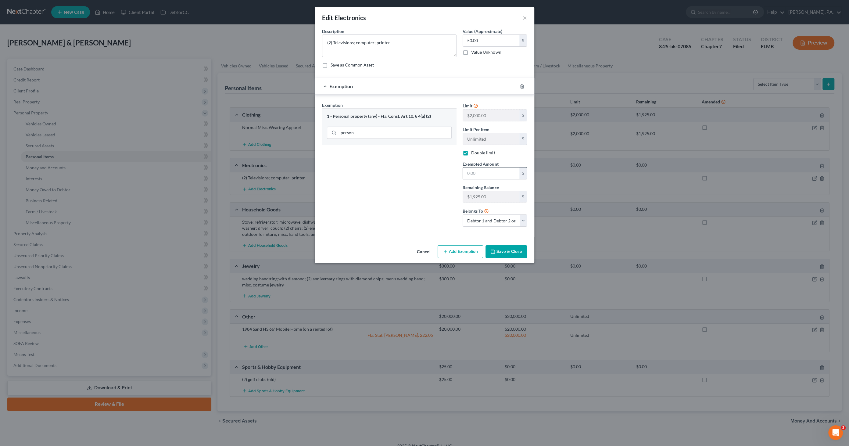
click at [472, 175] on input "text" at bounding box center [491, 173] width 56 height 12
type input "50.00"
click at [510, 252] on button "Save & Close" at bounding box center [505, 251] width 41 height 13
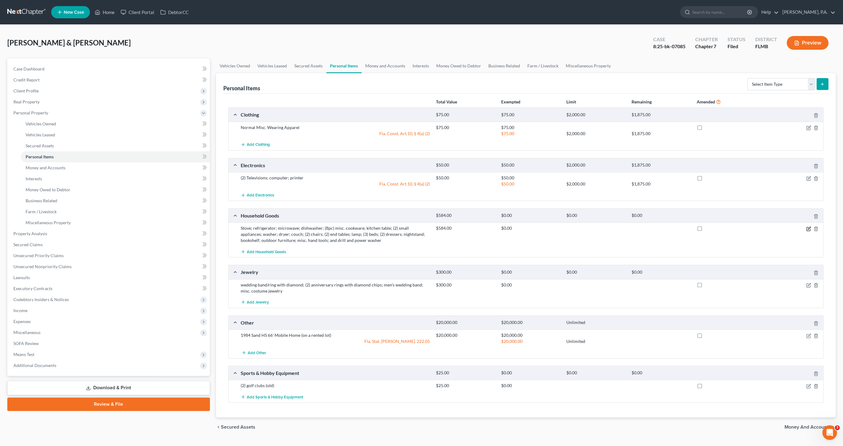
click at [808, 228] on icon "button" at bounding box center [809, 228] width 5 height 5
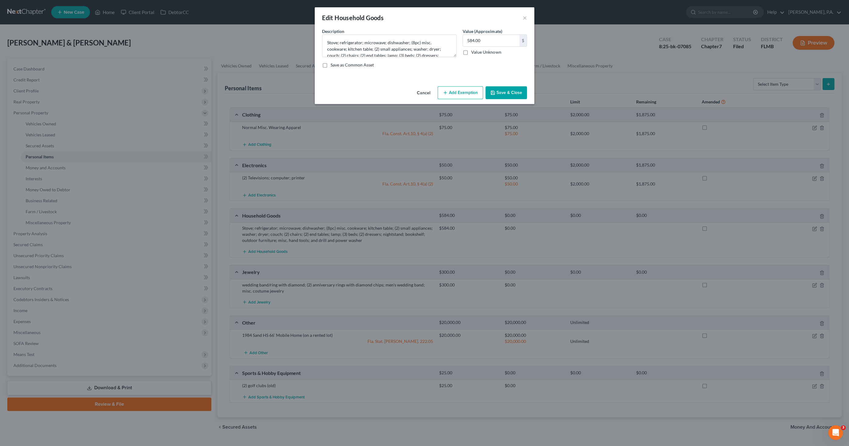
click at [463, 94] on button "Add Exemption" at bounding box center [459, 92] width 45 height 13
select select "2"
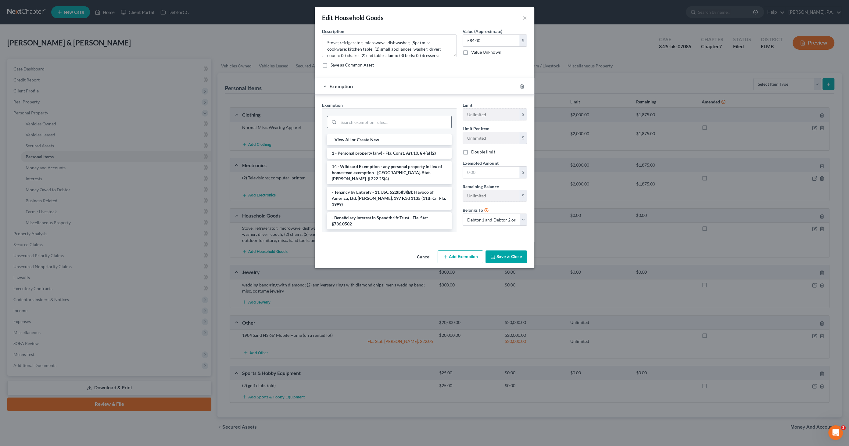
click at [380, 123] on input "search" at bounding box center [394, 122] width 113 height 12
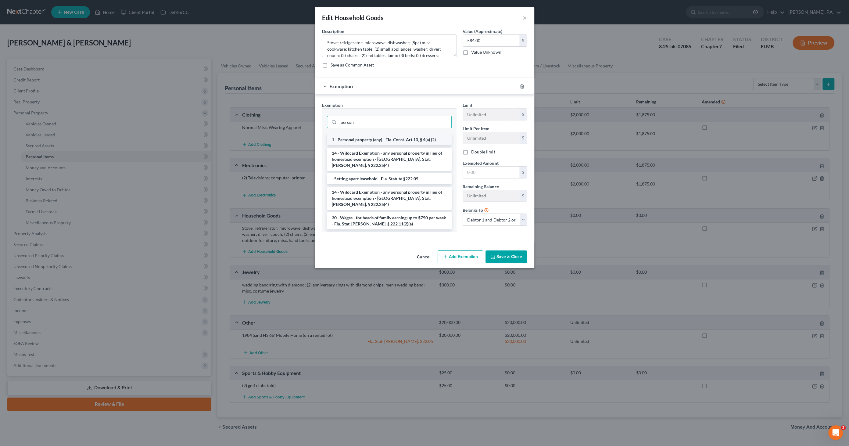
type input "person"
click at [385, 137] on li "1 - Personal property (any) - Fla. Const. Art.10, § 4(a) (2)" at bounding box center [389, 139] width 125 height 11
checkbox input "true"
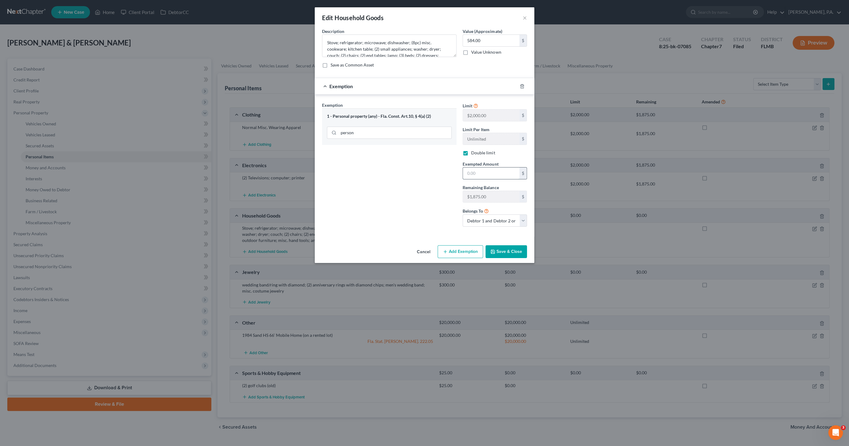
drag, startPoint x: 480, startPoint y: 173, endPoint x: 494, endPoint y: 173, distance: 14.3
click at [480, 173] on input "text" at bounding box center [491, 173] width 56 height 12
type input "584.00"
click at [500, 245] on button "Save & Close" at bounding box center [505, 251] width 41 height 13
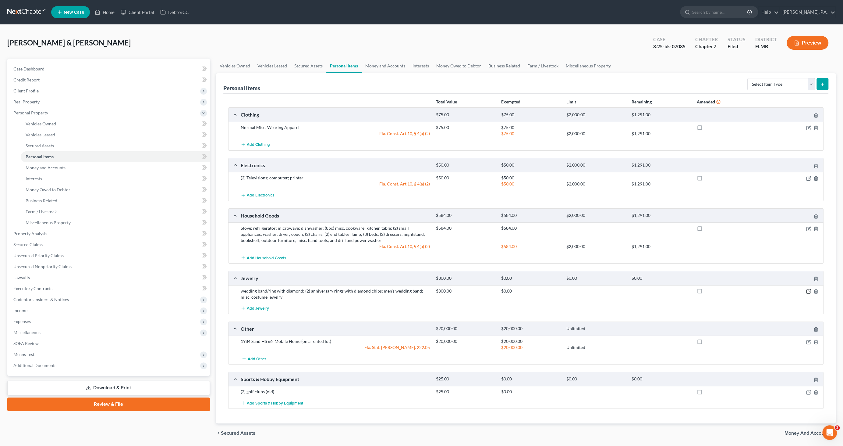
click at [808, 290] on icon "button" at bounding box center [809, 290] width 3 height 3
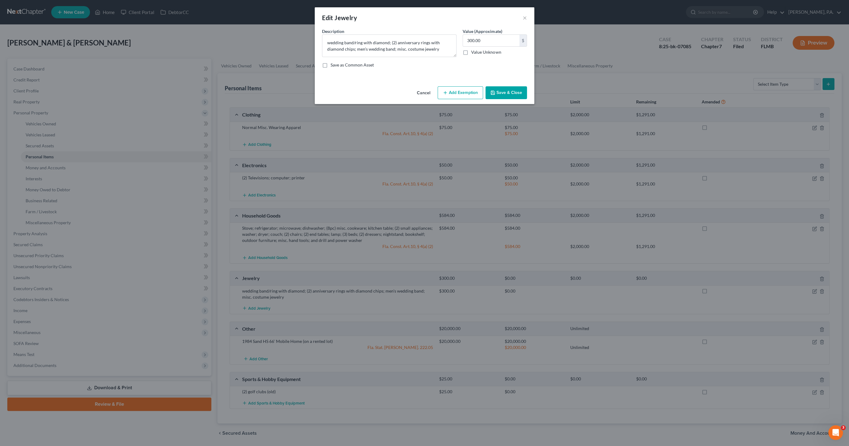
click at [472, 94] on button "Add Exemption" at bounding box center [459, 92] width 45 height 13
select select "2"
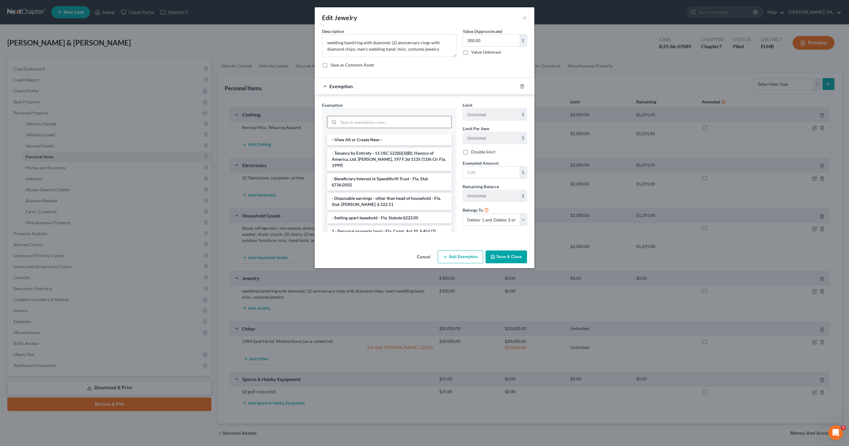
click at [393, 123] on input "search" at bounding box center [394, 122] width 113 height 12
type input "person"
click at [398, 151] on li "1 - Personal property (any) - Fla. Const. Art.10, § 4(a) (2)" at bounding box center [389, 153] width 125 height 11
checkbox input "true"
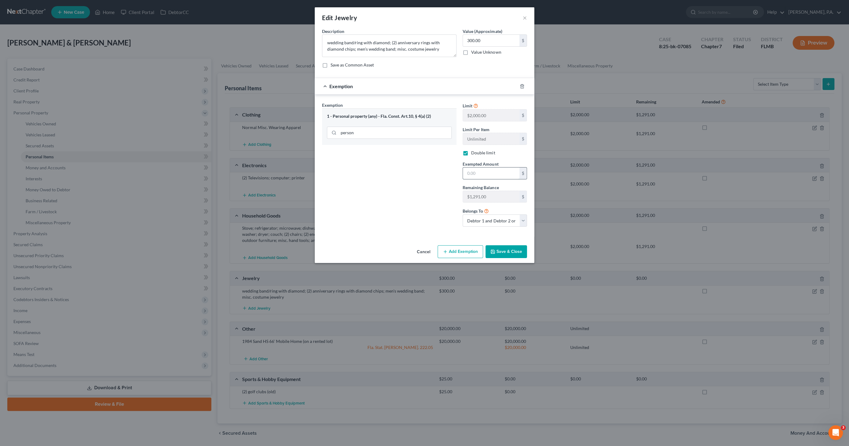
click at [487, 173] on input "text" at bounding box center [491, 173] width 56 height 12
type input "300.00"
click at [504, 249] on button "Save & Close" at bounding box center [505, 251] width 41 height 13
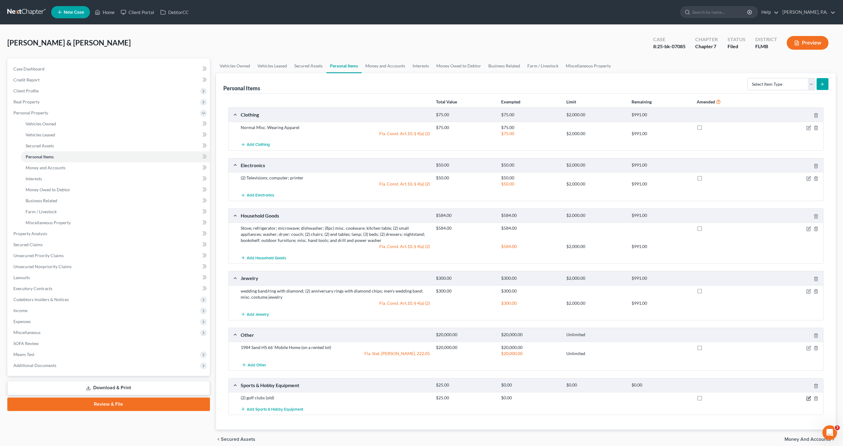
click at [807, 397] on icon "button" at bounding box center [809, 398] width 5 height 5
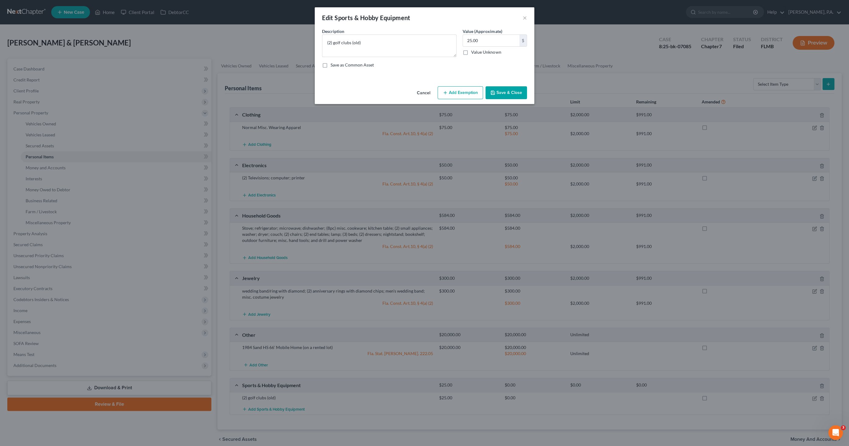
click at [452, 95] on button "Add Exemption" at bounding box center [459, 92] width 45 height 13
select select "2"
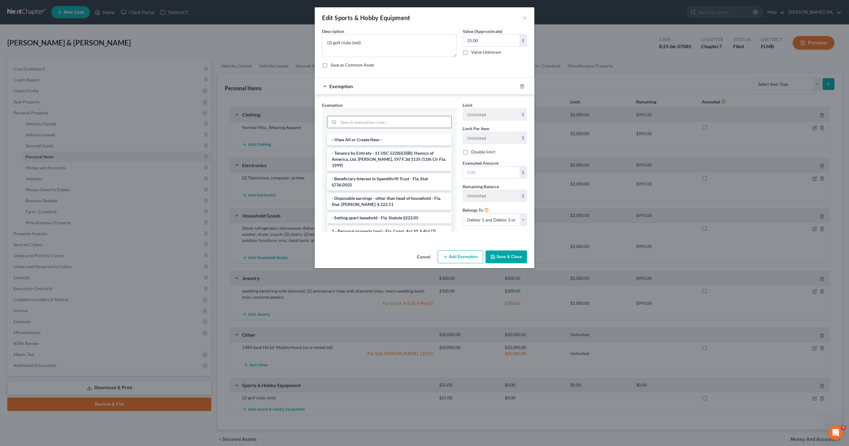
click at [364, 125] on input "search" at bounding box center [394, 122] width 113 height 12
type input "person"
click at [390, 152] on li "1 - Personal property (any) - Fla. Const. Art.10, § 4(a) (2)" at bounding box center [389, 153] width 125 height 11
checkbox input "true"
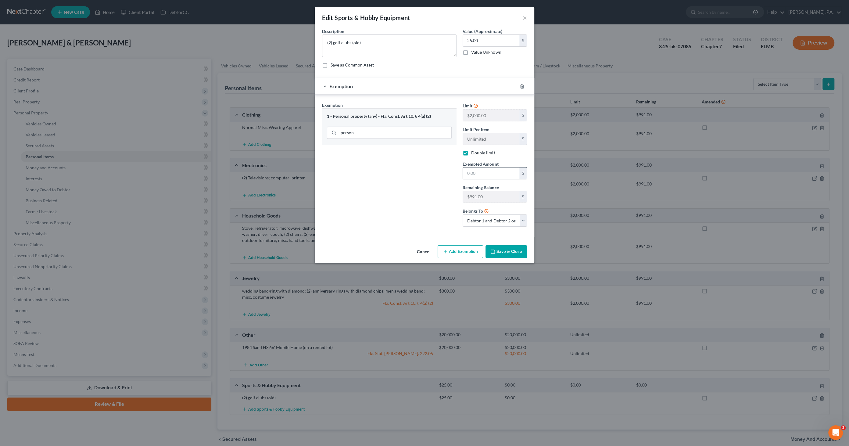
click at [486, 172] on input "text" at bounding box center [491, 173] width 56 height 12
type input "25.00"
click at [499, 245] on button "Save & Close" at bounding box center [505, 251] width 41 height 13
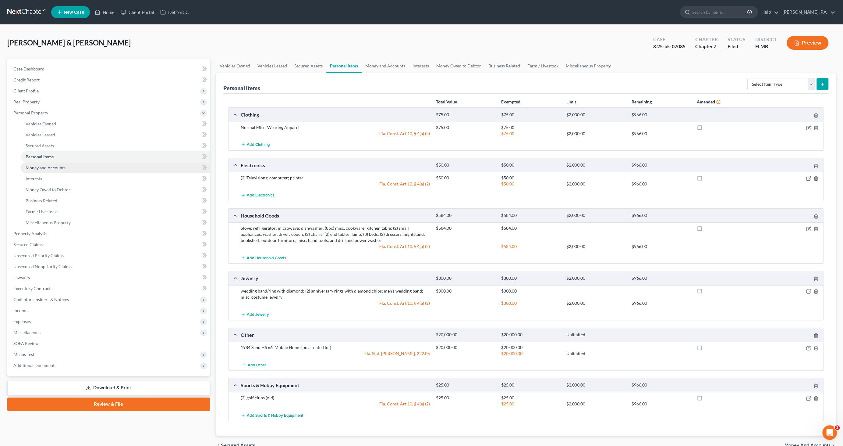
click at [52, 168] on span "Money and Accounts" at bounding box center [46, 167] width 40 height 5
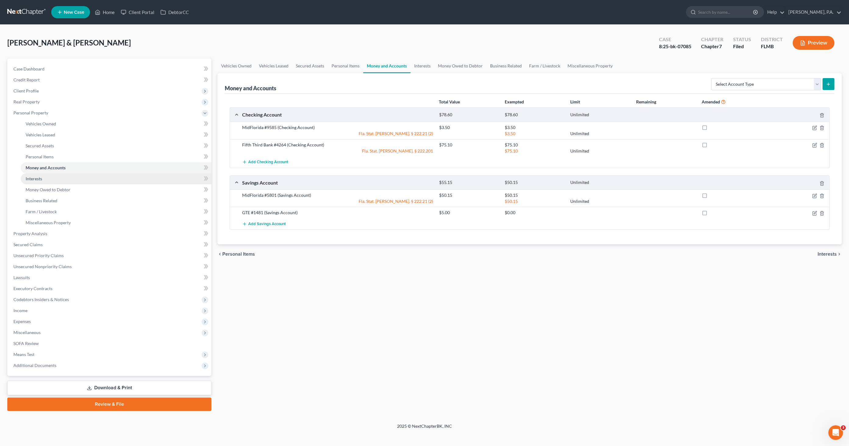
click at [41, 178] on span "Interests" at bounding box center [34, 178] width 16 height 5
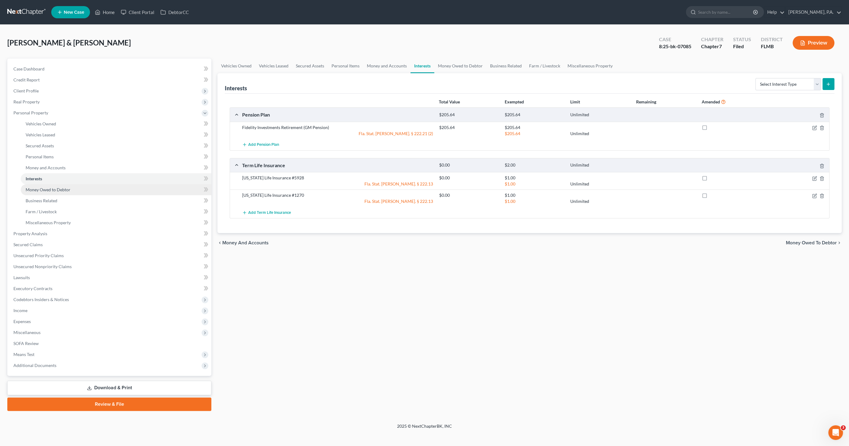
click at [35, 191] on span "Money Owed to Debtor" at bounding box center [48, 189] width 45 height 5
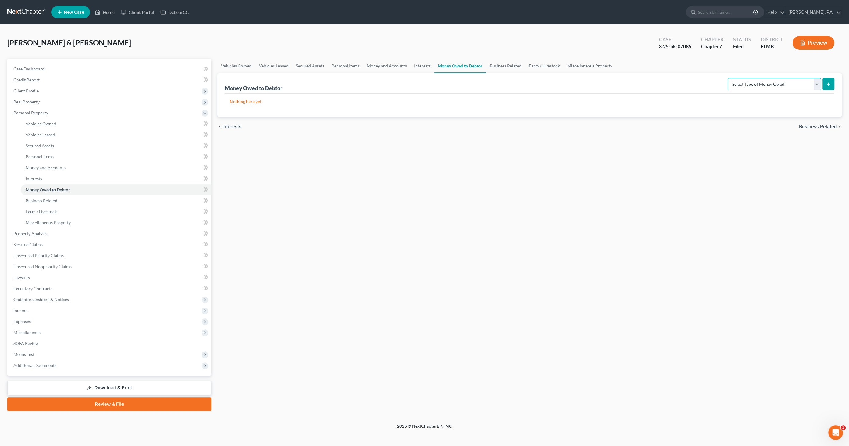
click at [768, 81] on select "Select Type of Money Owed Accounts Receivable Alimony Child Support Claims Agai…" at bounding box center [773, 84] width 93 height 12
select select "expected_tax_refund"
click at [729, 78] on select "Select Type of Money Owed Accounts Receivable Alimony Child Support Claims Agai…" at bounding box center [773, 84] width 93 height 12
click at [832, 82] on button "submit" at bounding box center [828, 84] width 12 height 12
select select "0"
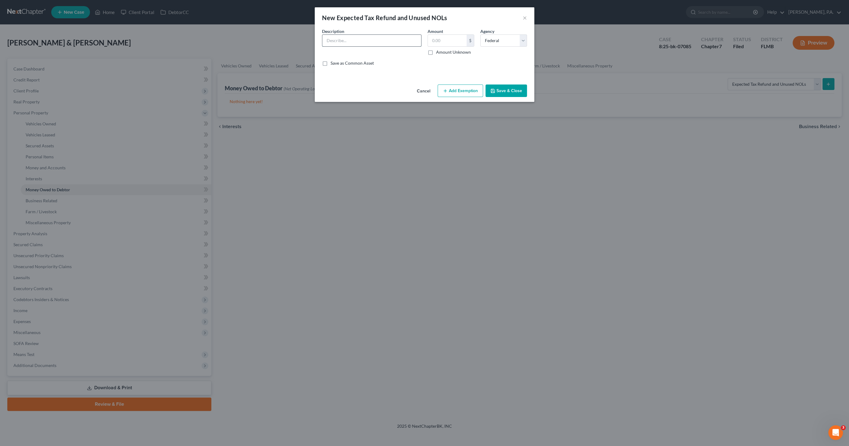
click at [378, 40] on input "text" at bounding box center [371, 41] width 99 height 12
type input "Undetermined tax refund for 2025 tax year"
type input "$3,965.00"
drag, startPoint x: 459, startPoint y: 39, endPoint x: 410, endPoint y: 38, distance: 49.7
click at [410, 38] on div "Description * Undetermined tax refund for 2025 tax year Amount 3,965.00 $ Amoun…" at bounding box center [424, 49] width 211 height 43
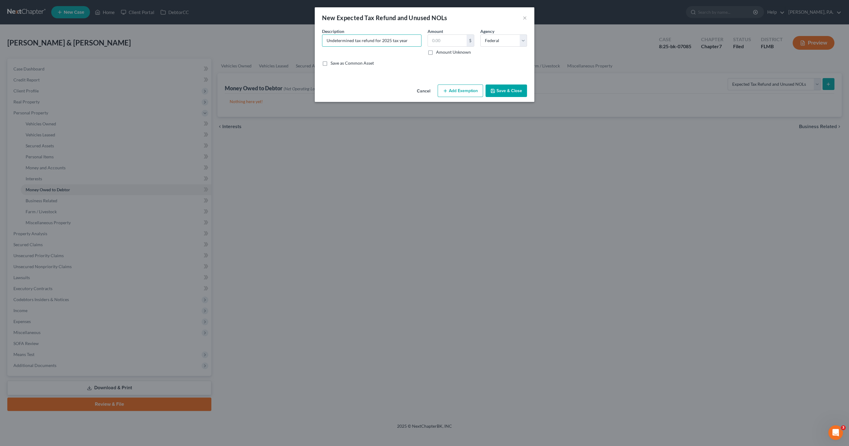
click at [436, 53] on label "Amount Unknown" at bounding box center [453, 52] width 35 height 6
click at [438, 53] on input "Amount Unknown" at bounding box center [440, 51] width 4 height 4
checkbox input "true"
type input "0.00"
click at [512, 92] on button "Save & Close" at bounding box center [505, 90] width 41 height 13
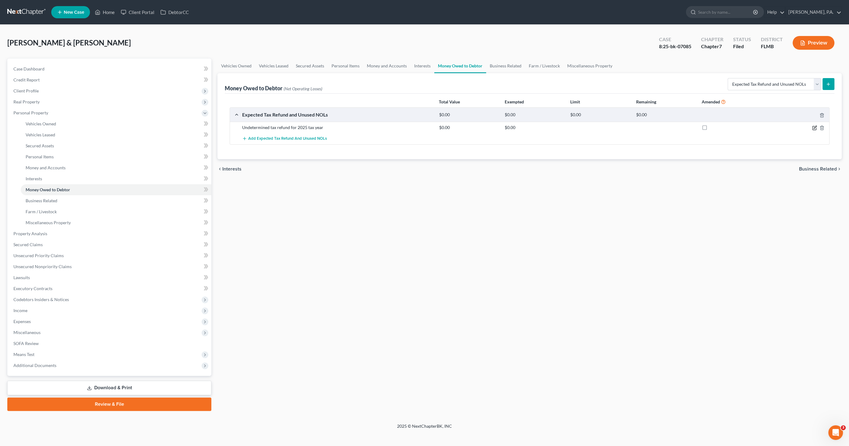
click at [813, 126] on icon "button" at bounding box center [814, 127] width 5 height 5
select select "0"
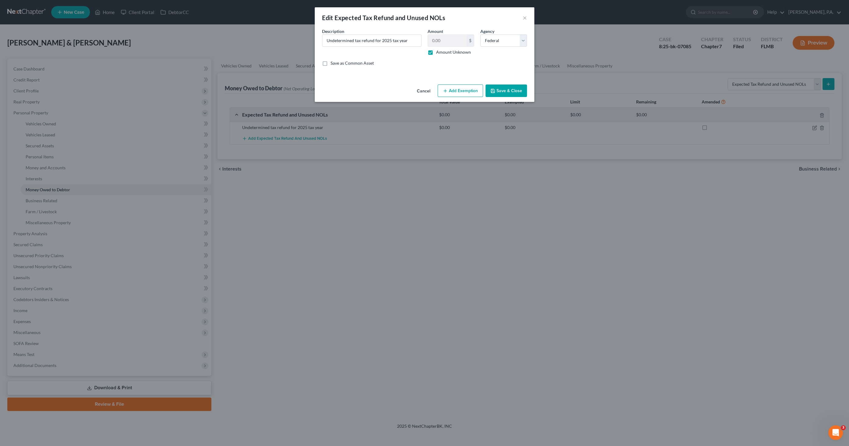
click at [456, 93] on button "Add Exemption" at bounding box center [459, 90] width 45 height 13
select select "2"
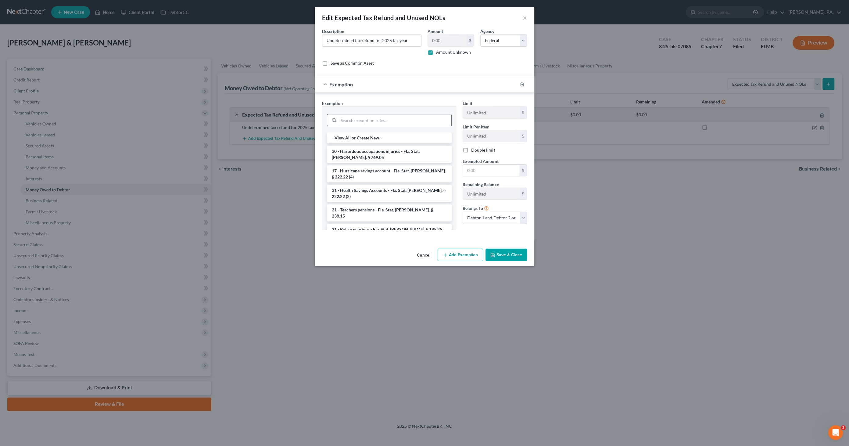
click at [364, 122] on input "search" at bounding box center [394, 120] width 113 height 12
type input "person"
click at [369, 191] on li "1 - Personal property (any) - Fla. Const. Art.10, § 4(a) (2)" at bounding box center [389, 196] width 125 height 11
checkbox input "true"
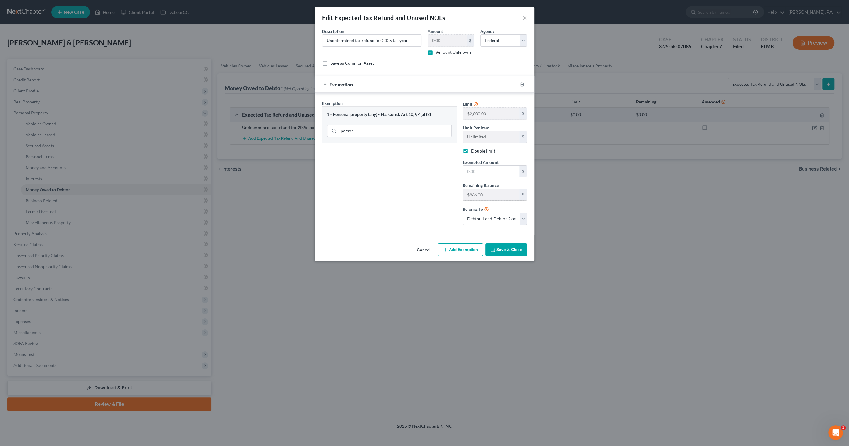
click at [452, 191] on div "Exemption Set must be selected for CA. Exemption * 1 - Personal property (any) …" at bounding box center [424, 165] width 211 height 130
click at [481, 167] on input "text" at bounding box center [491, 172] width 56 height 12
paste input "$966.00"
type input "$966.00"
click at [462, 249] on button "Add Exemption" at bounding box center [459, 249] width 45 height 13
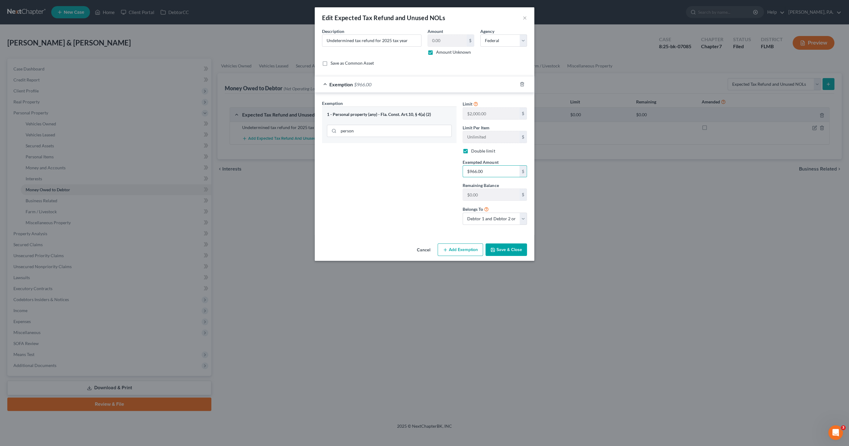
select select "2"
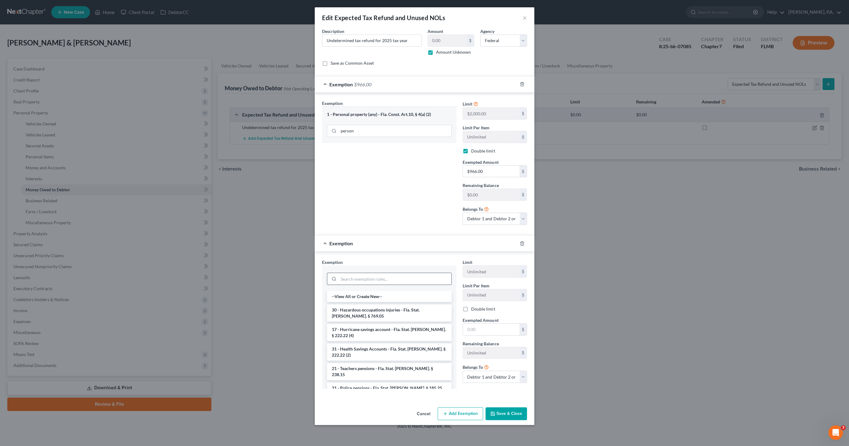
click at [372, 276] on input "search" at bounding box center [394, 279] width 113 height 12
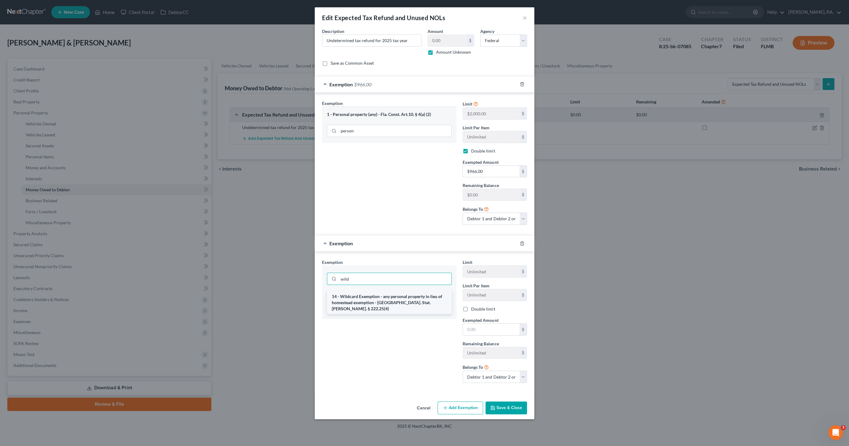
type input "wild"
click at [398, 298] on li "14 - Wildcard Exemption - any personal property in lieu of homestead exemption …" at bounding box center [389, 302] width 125 height 23
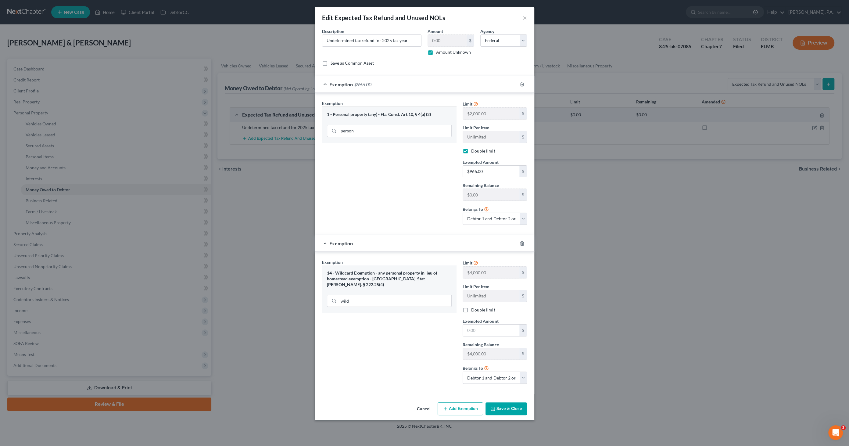
click at [471, 307] on label "Double limit" at bounding box center [483, 310] width 24 height 6
click at [473, 307] on input "Double limit" at bounding box center [475, 309] width 4 height 4
checkbox input "true"
click at [489, 324] on input "text" at bounding box center [491, 330] width 56 height 12
type input "8,000.00"
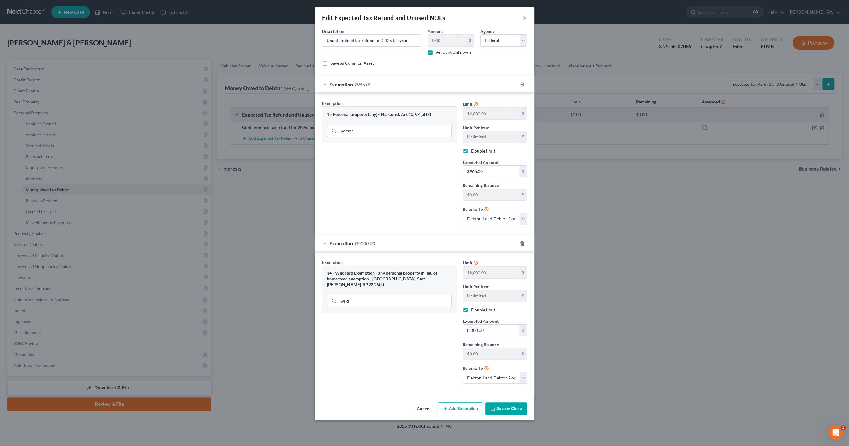
click at [508, 406] on button "Save & Close" at bounding box center [505, 408] width 41 height 13
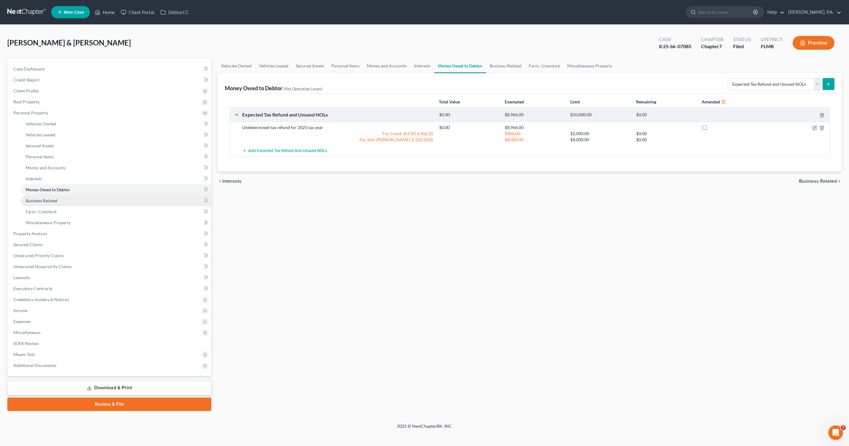
click at [37, 201] on span "Business Related" at bounding box center [42, 200] width 32 height 5
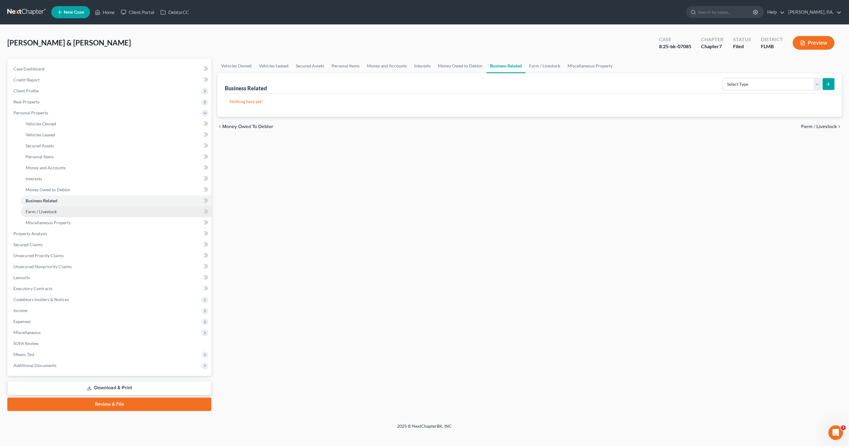
click at [39, 209] on span "Farm / Livestock" at bounding box center [41, 211] width 31 height 5
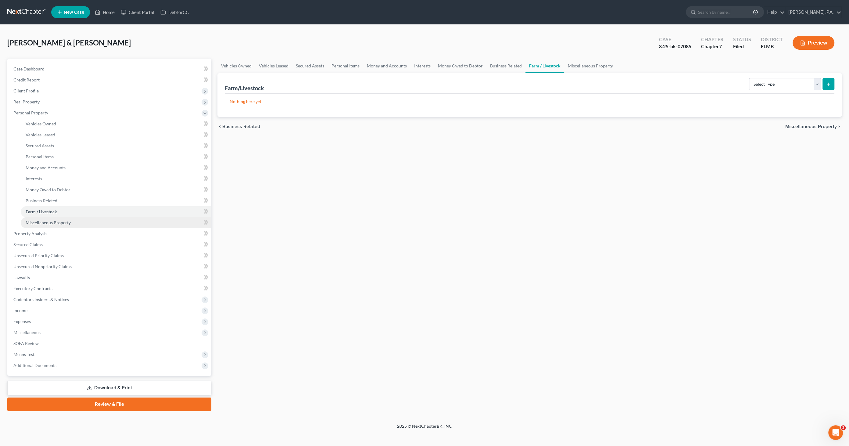
click at [36, 223] on span "Miscellaneous Property" at bounding box center [48, 222] width 45 height 5
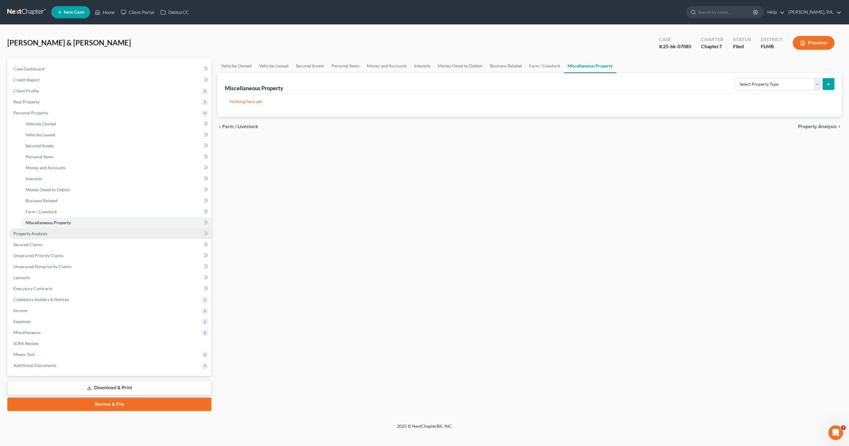
click at [35, 232] on span "Property Analysis" at bounding box center [30, 233] width 34 height 5
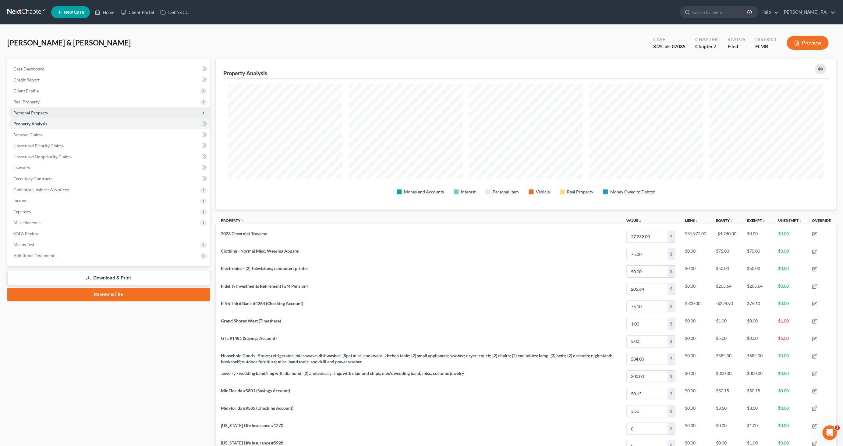
click at [34, 113] on span "Personal Property" at bounding box center [30, 112] width 35 height 5
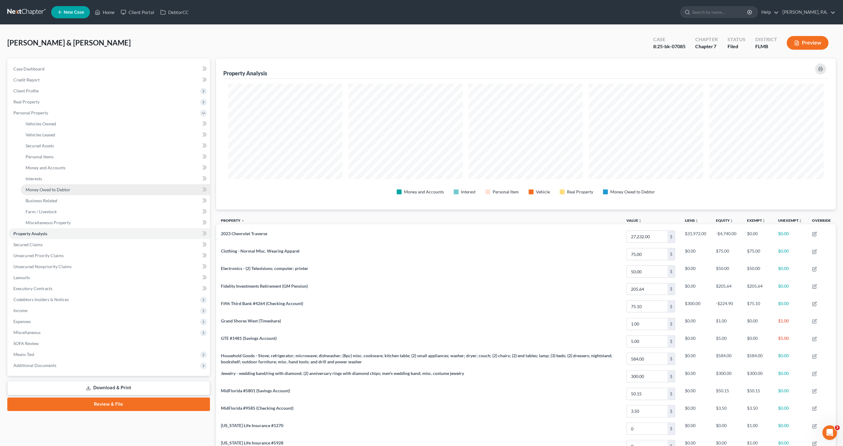
click at [52, 189] on span "Money Owed to Debtor" at bounding box center [48, 189] width 45 height 5
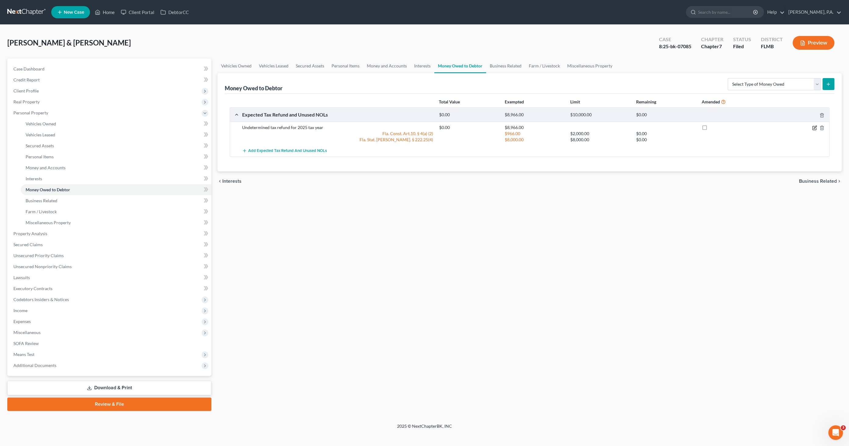
click at [814, 126] on icon "button" at bounding box center [814, 127] width 3 height 3
select select "0"
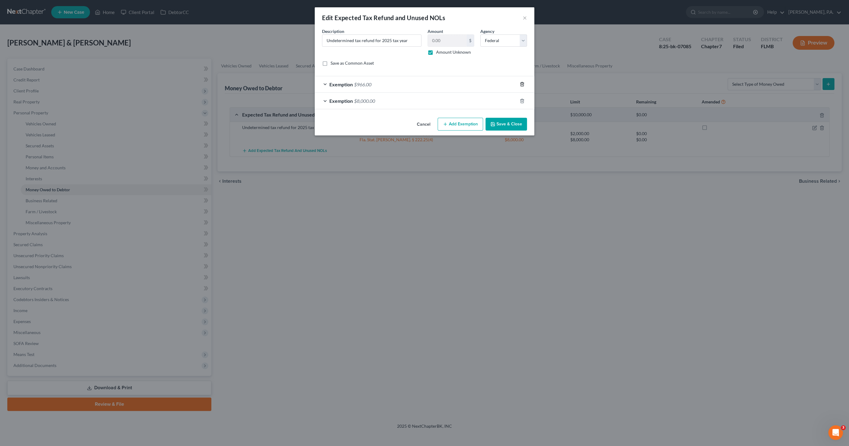
click at [522, 83] on icon "button" at bounding box center [521, 84] width 5 height 5
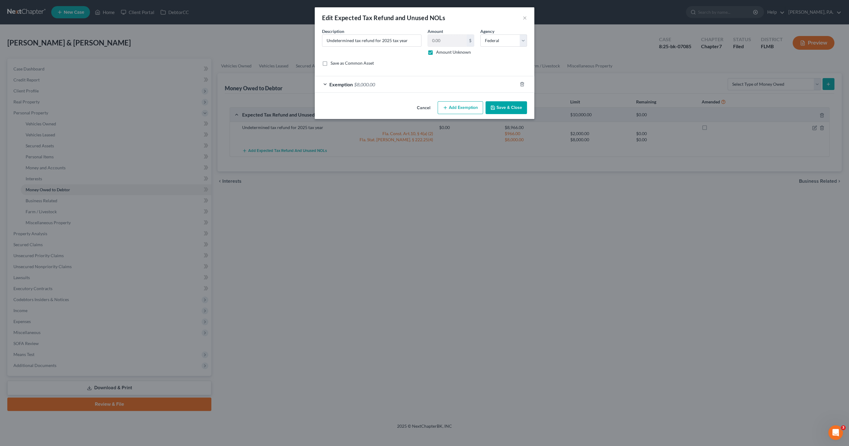
click at [501, 110] on button "Save & Close" at bounding box center [505, 107] width 41 height 13
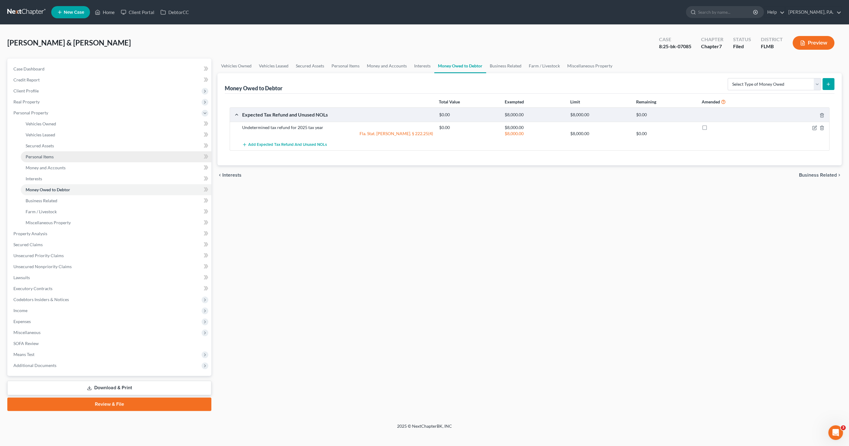
click at [44, 159] on link "Personal Items" at bounding box center [116, 156] width 191 height 11
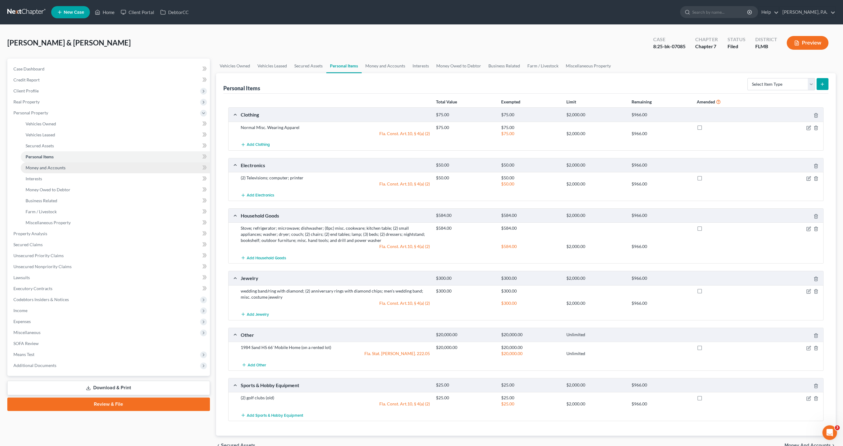
click at [59, 170] on link "Money and Accounts" at bounding box center [115, 167] width 189 height 11
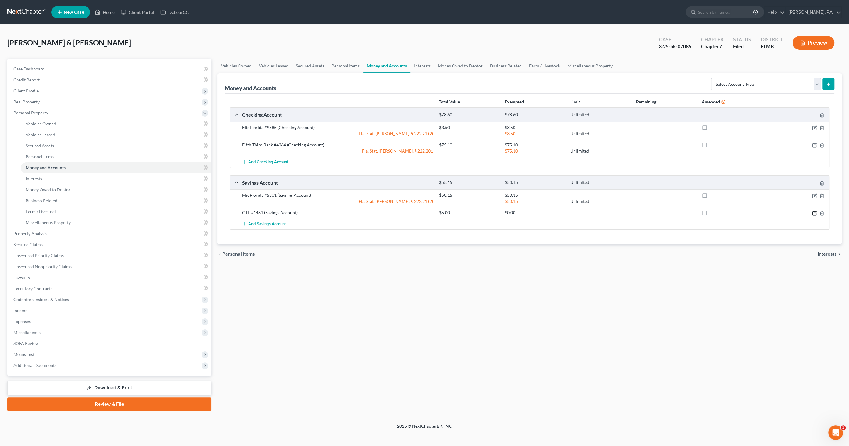
click at [814, 212] on icon "button" at bounding box center [814, 212] width 3 height 3
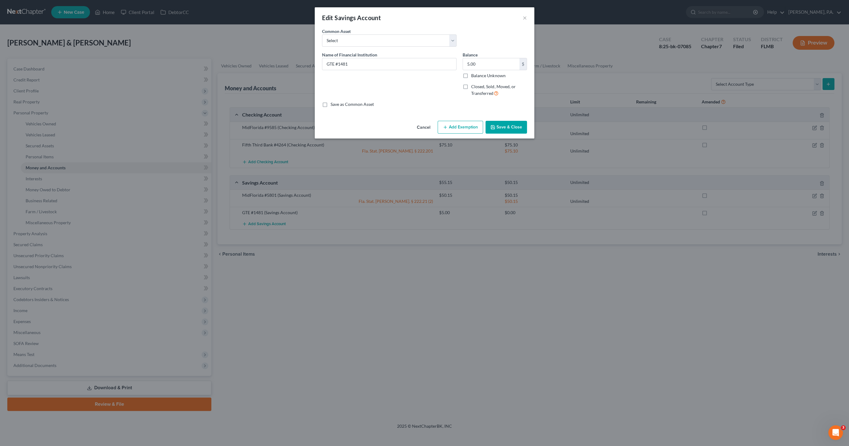
click at [458, 127] on button "Add Exemption" at bounding box center [459, 127] width 45 height 13
select select "2"
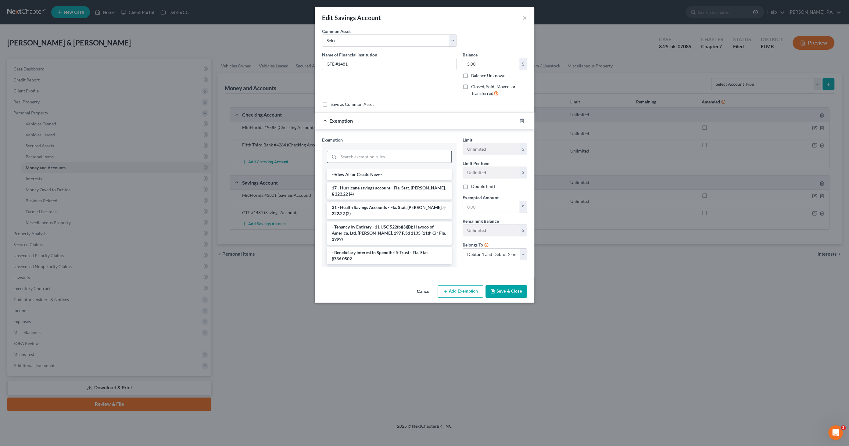
click at [368, 158] on input "search" at bounding box center [394, 157] width 113 height 12
type input "pers"
click at [381, 189] on li "1 - Personal property (any) - Fla. Const. Art.10, § 4(a) (2)" at bounding box center [389, 187] width 125 height 11
checkbox input "true"
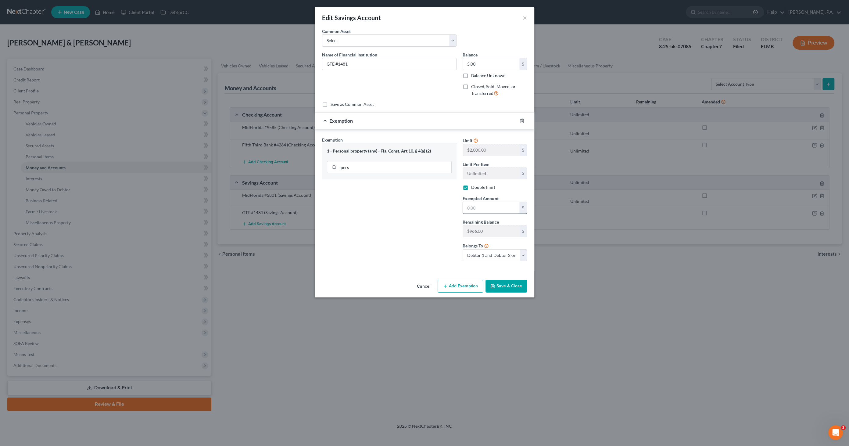
click at [487, 208] on input "text" at bounding box center [491, 208] width 56 height 12
type input "5.00"
click at [499, 282] on button "Save & Close" at bounding box center [505, 286] width 41 height 13
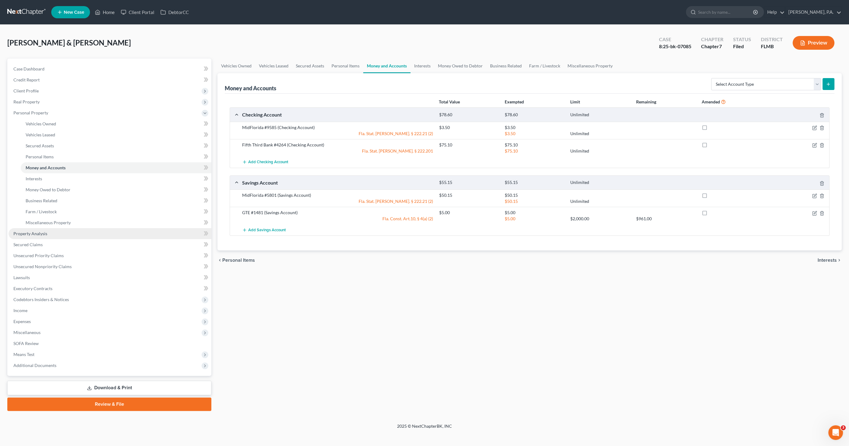
click at [40, 236] on link "Property Analysis" at bounding box center [110, 233] width 203 height 11
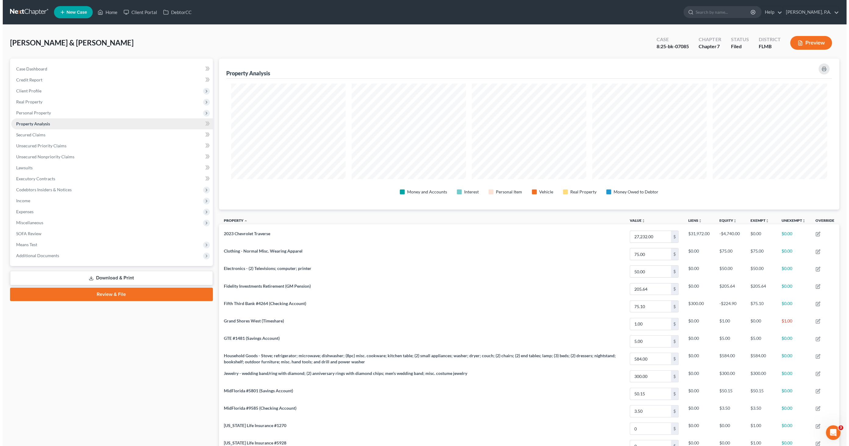
scroll to position [151, 620]
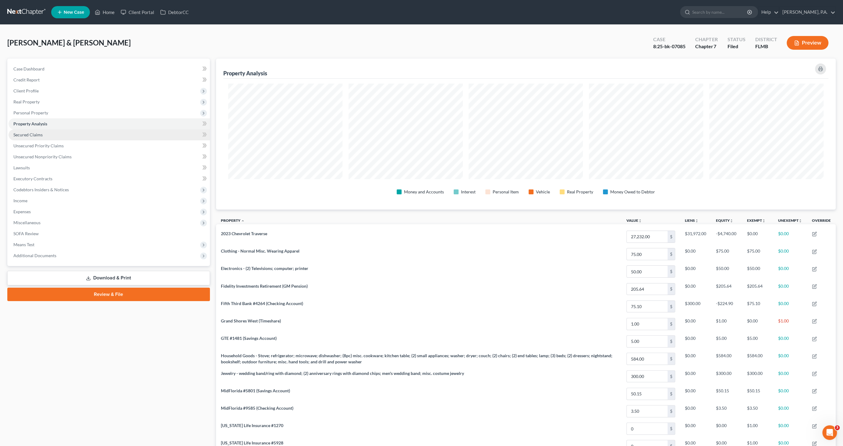
click at [29, 135] on span "Secured Claims" at bounding box center [27, 134] width 29 height 5
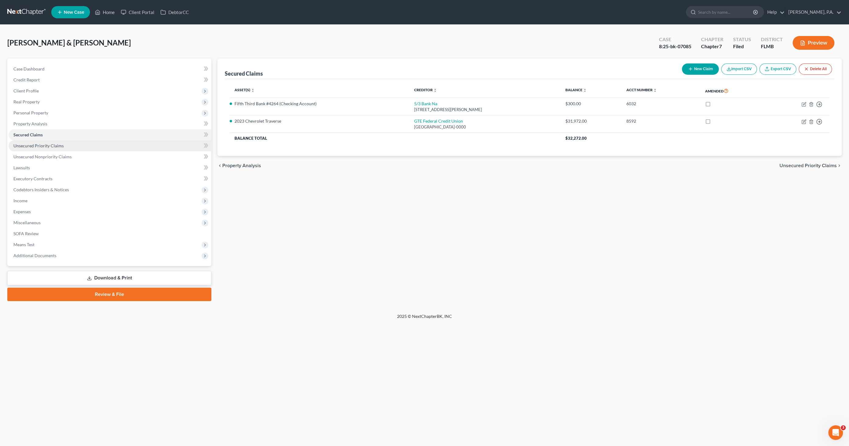
click at [29, 142] on link "Unsecured Priority Claims" at bounding box center [110, 145] width 203 height 11
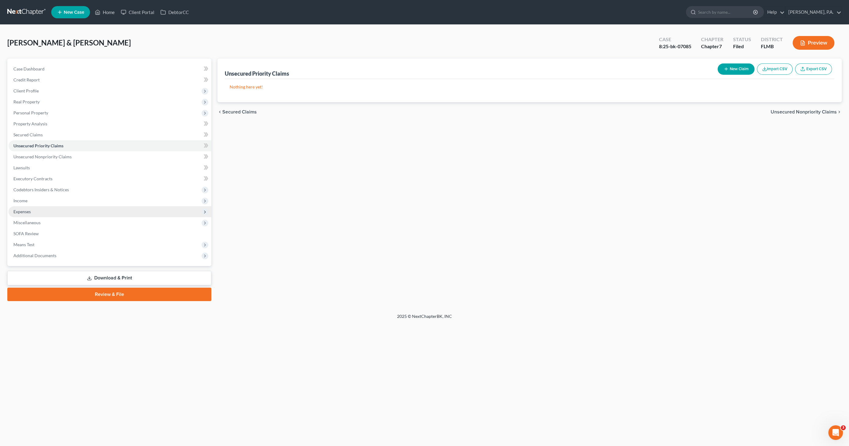
click at [24, 209] on span "Expenses" at bounding box center [21, 211] width 17 height 5
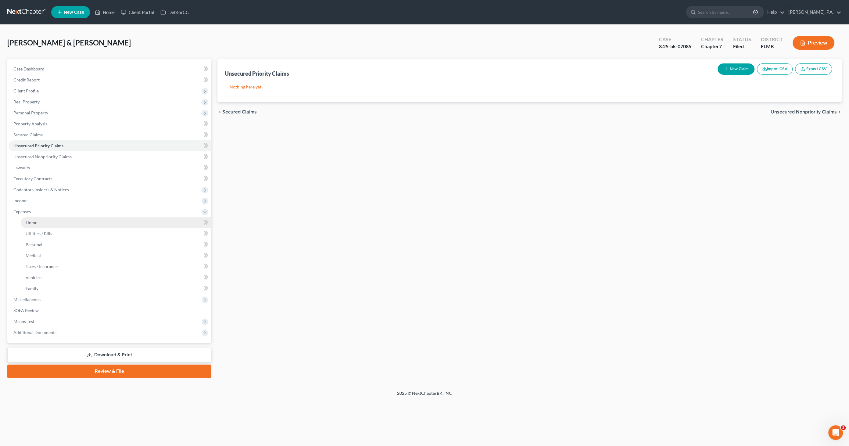
click at [35, 225] on link "Home" at bounding box center [116, 222] width 191 height 11
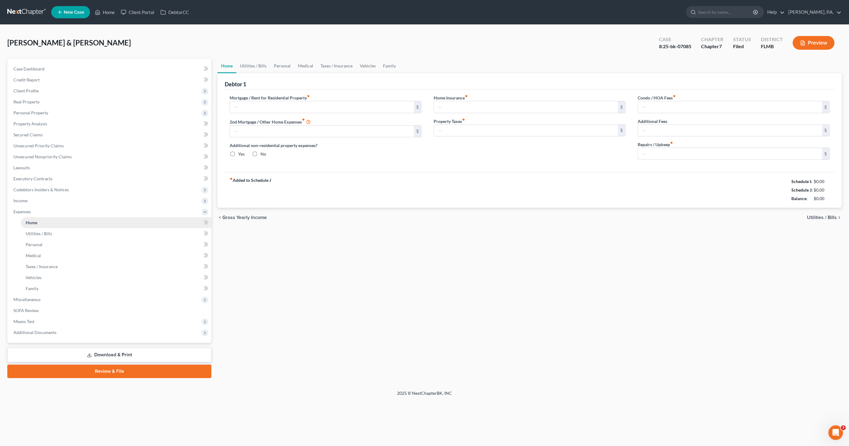
type input "620.00"
type input "0.00"
radio input "true"
type input "0.00"
type input "27.20"
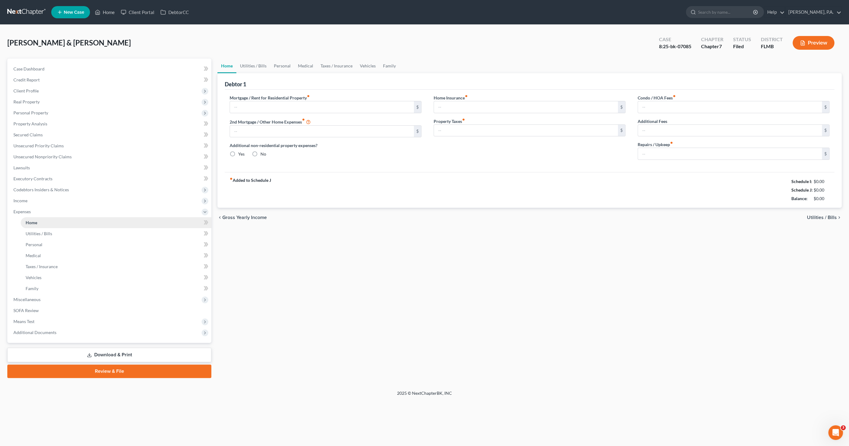
type input "0.00"
type input "28.00"
click at [250, 66] on link "Utilities / Bills" at bounding box center [253, 66] width 34 height 15
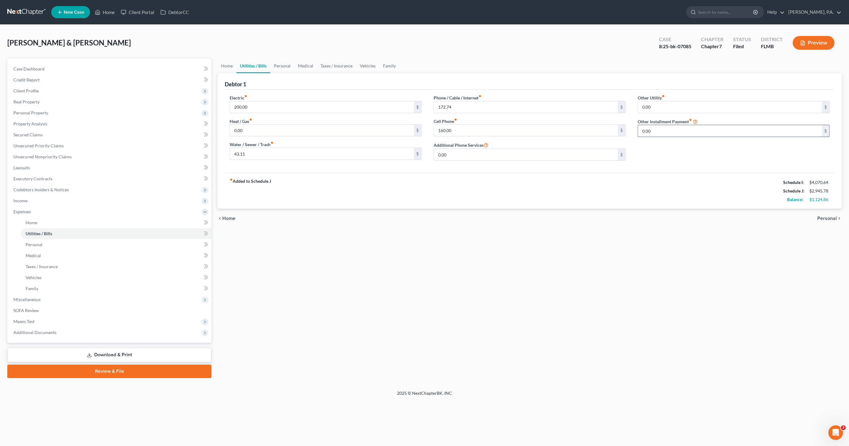
click at [663, 130] on input "0.00" at bounding box center [730, 131] width 184 height 12
paste input "62"
type input "620.00"
click at [654, 142] on input "text" at bounding box center [733, 148] width 191 height 12
type input "Mobile Home Lot Rent"
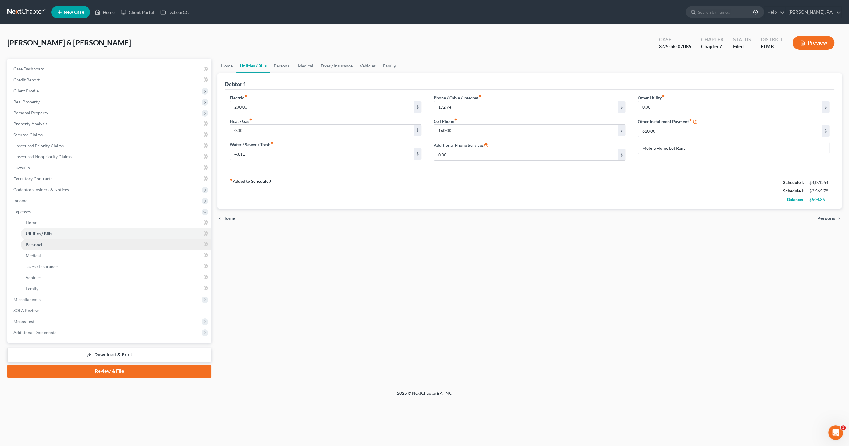
click at [43, 241] on link "Personal" at bounding box center [116, 244] width 191 height 11
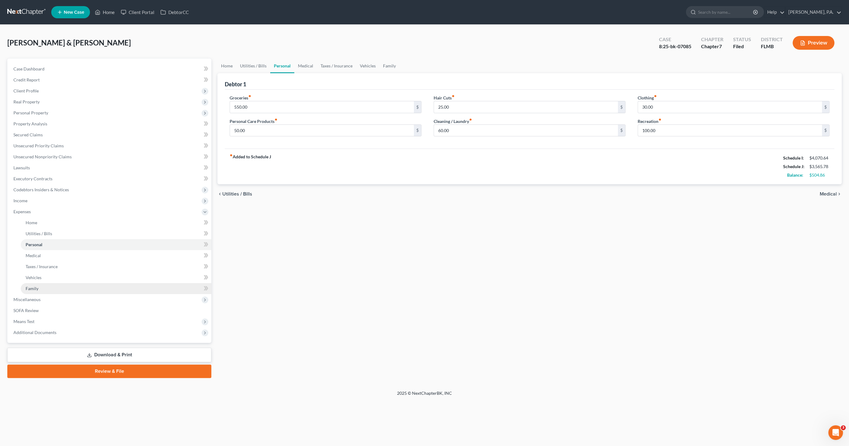
click at [34, 287] on span "Family" at bounding box center [32, 288] width 13 height 5
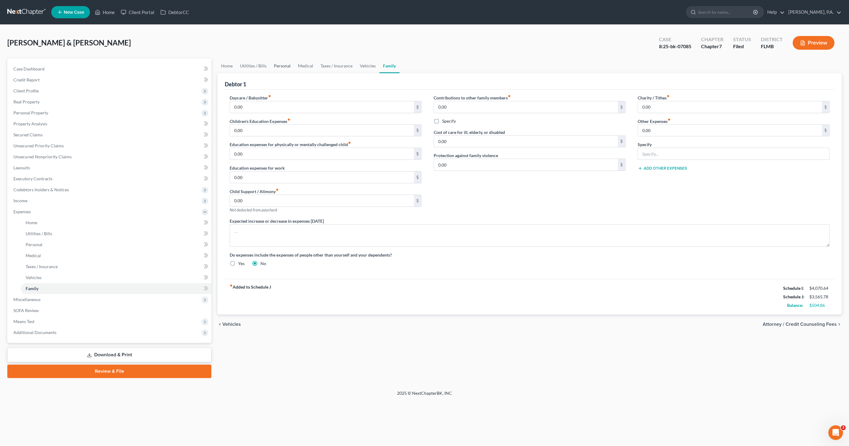
click at [279, 64] on link "Personal" at bounding box center [282, 66] width 24 height 15
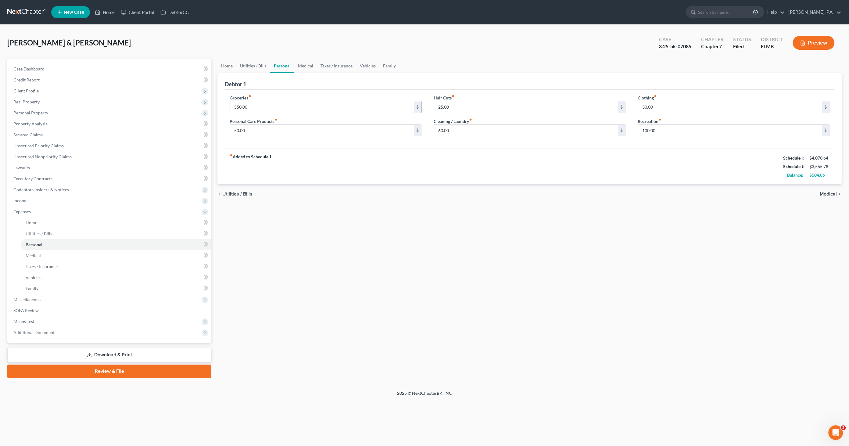
drag, startPoint x: 265, startPoint y: 105, endPoint x: 269, endPoint y: 105, distance: 4.9
click at [265, 105] on input "550.00" at bounding box center [322, 107] width 184 height 12
type input "900.00"
click at [51, 254] on link "Medical" at bounding box center [116, 255] width 191 height 11
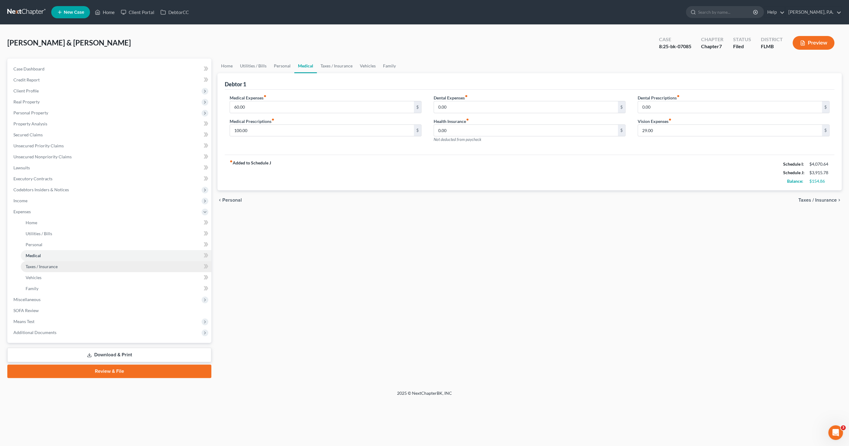
click at [46, 265] on span "Taxes / Insurance" at bounding box center [42, 266] width 32 height 5
click at [42, 257] on link "Medical" at bounding box center [116, 255] width 191 height 11
click at [39, 266] on span "Taxes / Insurance" at bounding box center [42, 266] width 32 height 5
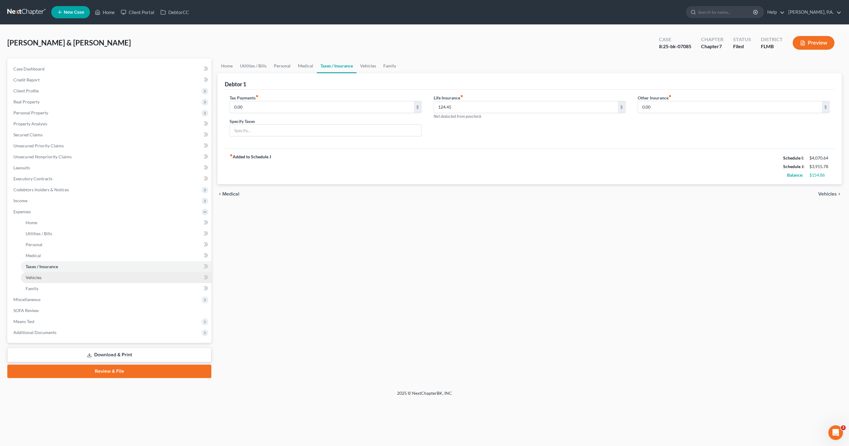
click at [38, 275] on span "Vehicles" at bounding box center [34, 277] width 16 height 5
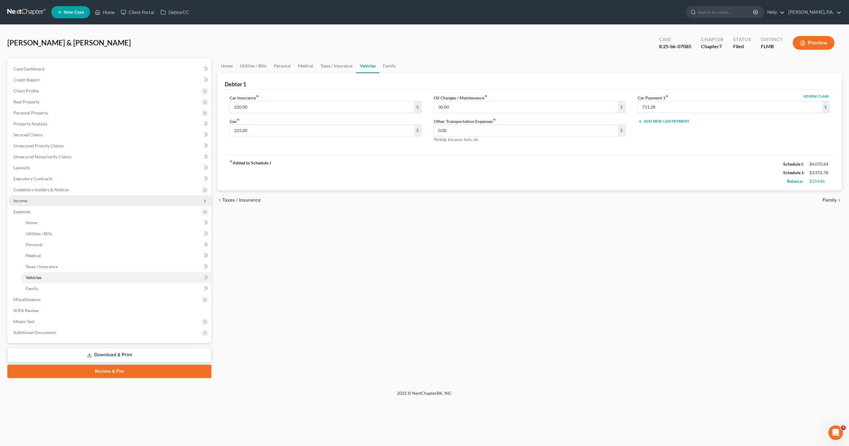
click at [32, 202] on span "Income" at bounding box center [110, 200] width 203 height 11
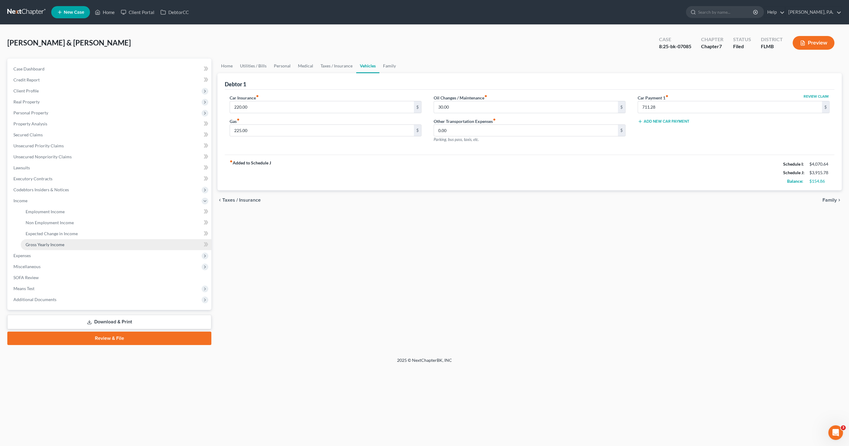
click at [55, 244] on span "Gross Yearly Income" at bounding box center [45, 244] width 39 height 5
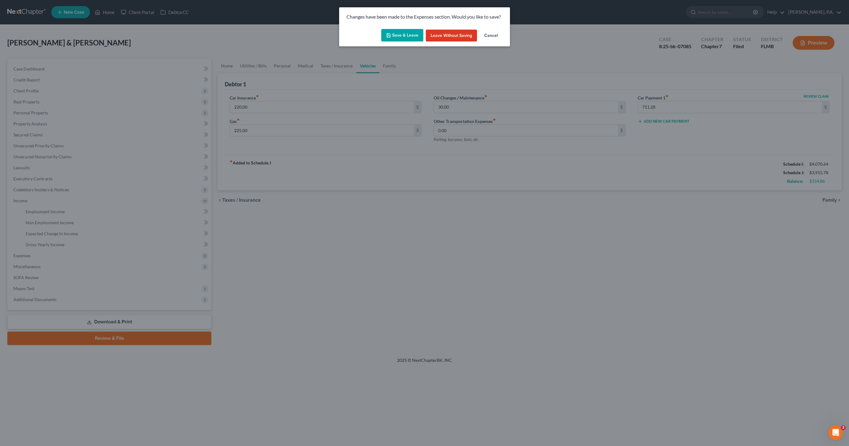
click at [401, 33] on button "Save & Leave" at bounding box center [402, 35] width 42 height 13
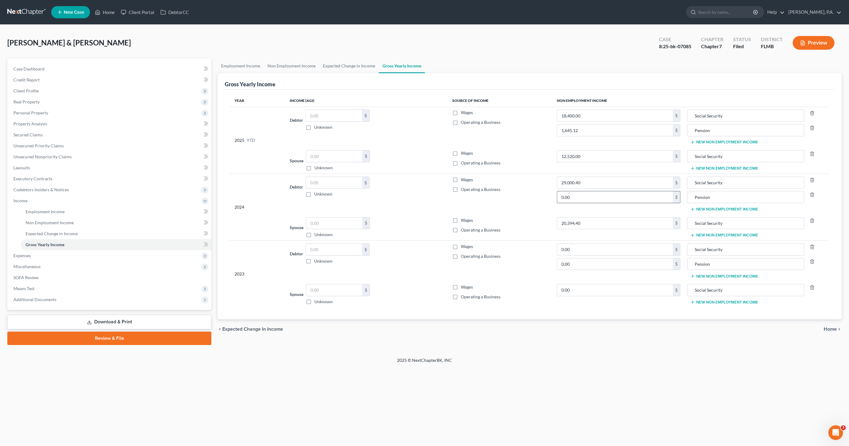
click at [579, 197] on input "0.00" at bounding box center [615, 197] width 116 height 12
type input "2,467.68"
click at [580, 262] on input "0.00" at bounding box center [615, 264] width 116 height 12
type input "2,467.68"
click at [30, 253] on span "Expenses" at bounding box center [21, 255] width 17 height 5
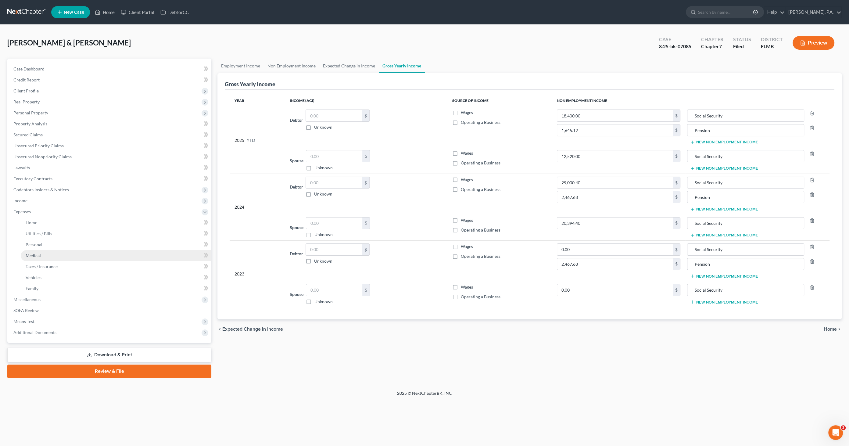
click at [43, 259] on link "Medical" at bounding box center [116, 255] width 191 height 11
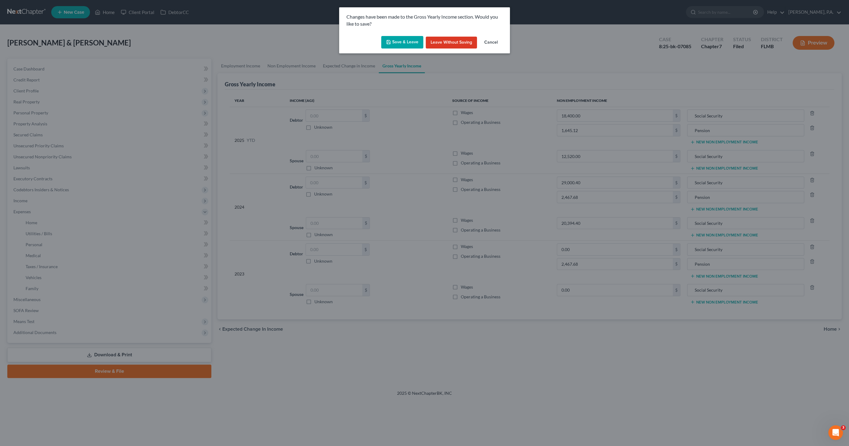
click at [408, 42] on button "Save & Leave" at bounding box center [402, 42] width 42 height 13
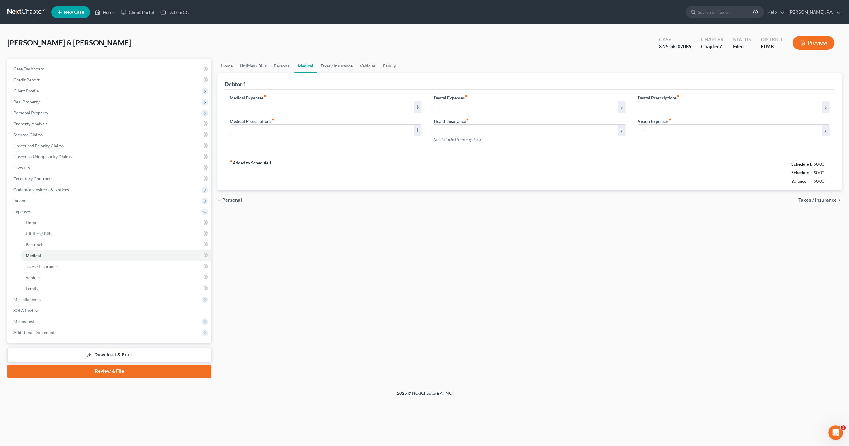
type input "60.00"
type input "100.00"
type input "0.00"
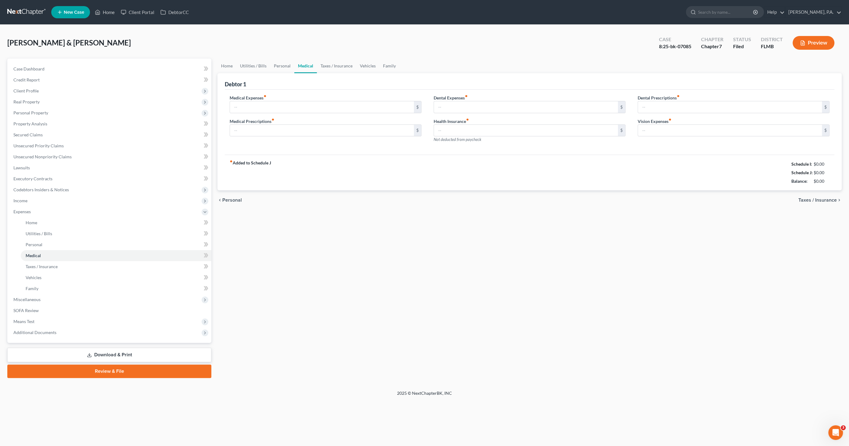
type input "29.00"
click at [30, 134] on span "Secured Claims" at bounding box center [27, 134] width 29 height 5
type input "60.00"
type input "100.00"
type input "0.00"
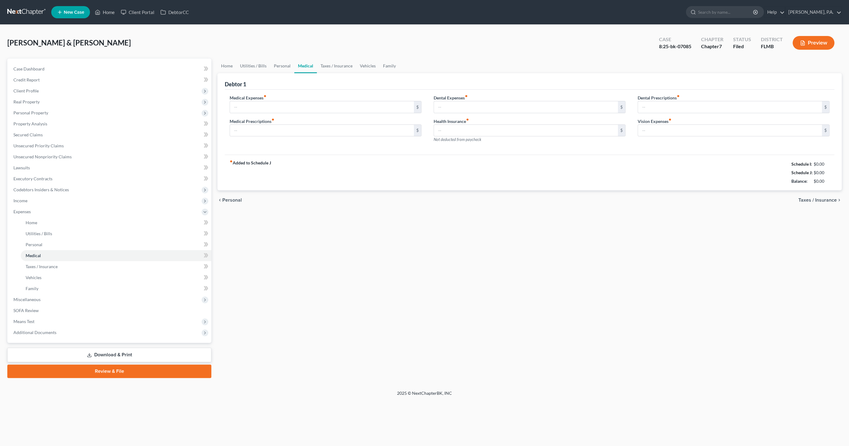
type input "0.00"
type input "29.00"
click at [287, 64] on link "Personal" at bounding box center [282, 66] width 24 height 15
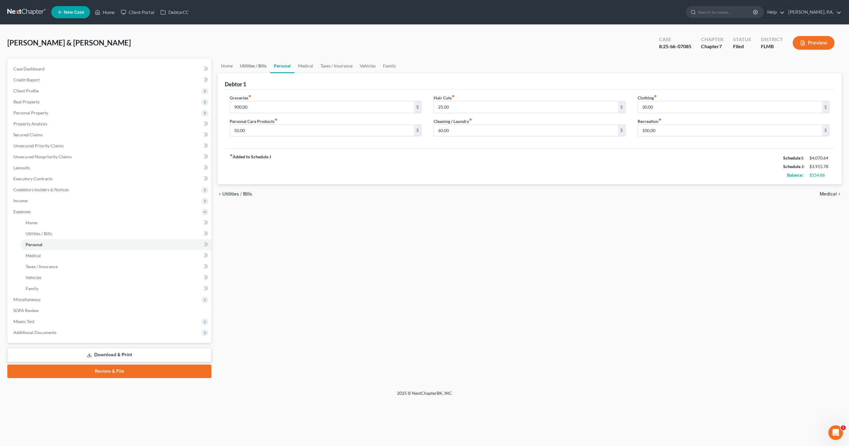
click at [261, 62] on link "Utilities / Bills" at bounding box center [253, 66] width 34 height 15
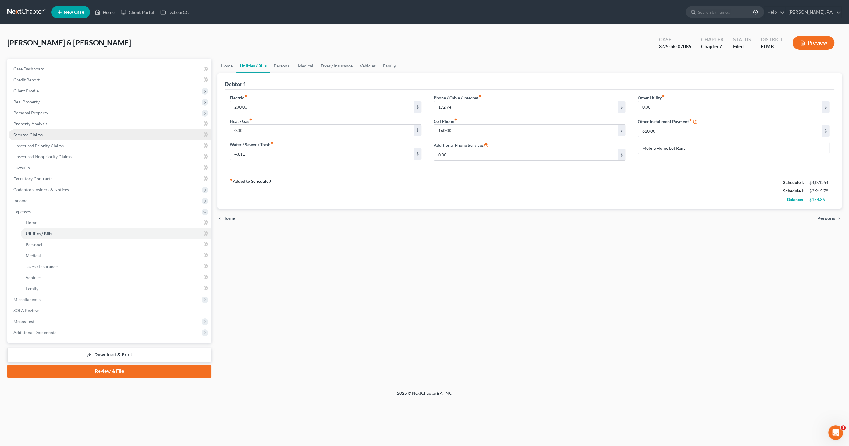
click at [33, 135] on span "Secured Claims" at bounding box center [27, 134] width 29 height 5
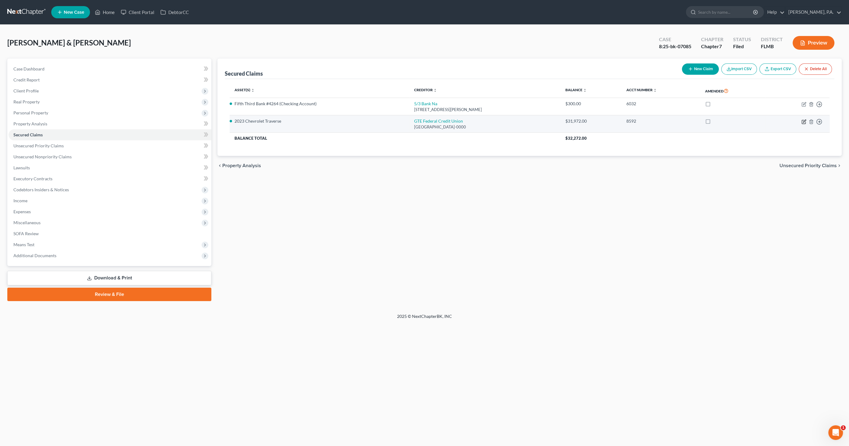
click at [802, 121] on icon "button" at bounding box center [803, 121] width 5 height 5
select select "9"
select select "0"
select select "2"
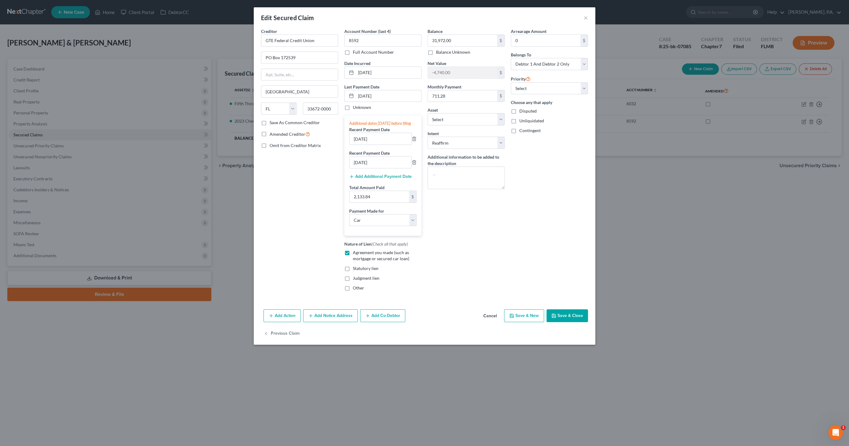
click at [566, 321] on button "Save & Close" at bounding box center [566, 315] width 41 height 13
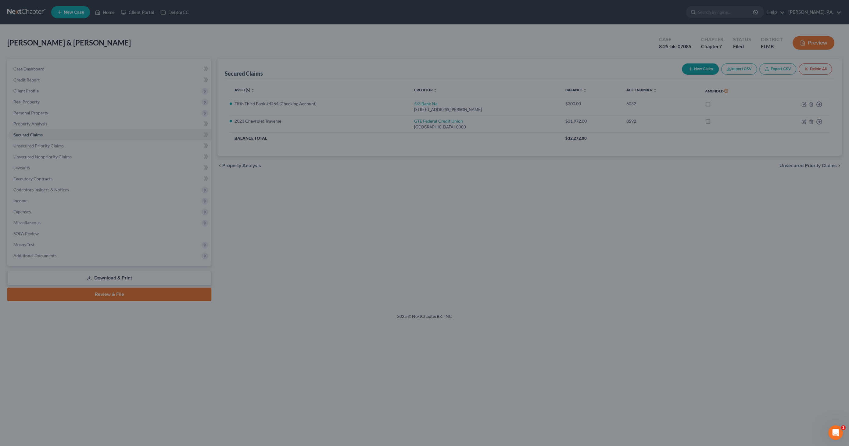
select select "8"
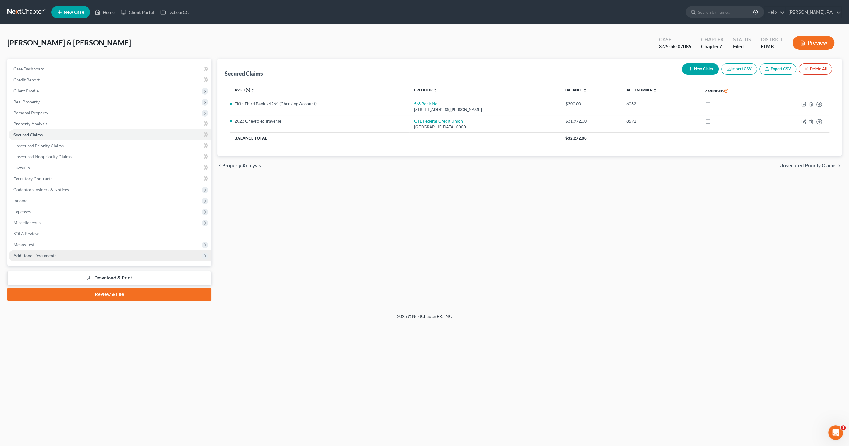
click at [57, 255] on span "Additional Documents" at bounding box center [110, 255] width 203 height 11
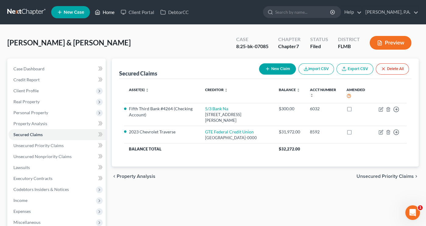
click at [108, 12] on link "Home" at bounding box center [105, 12] width 26 height 11
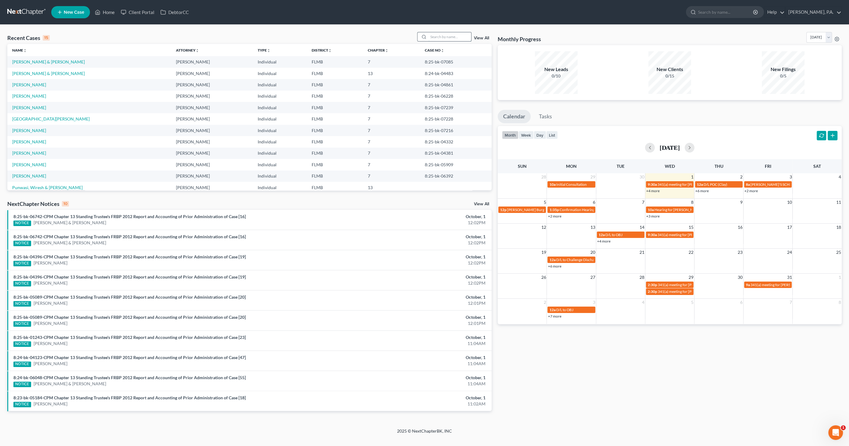
click at [459, 37] on input "search" at bounding box center [449, 36] width 43 height 9
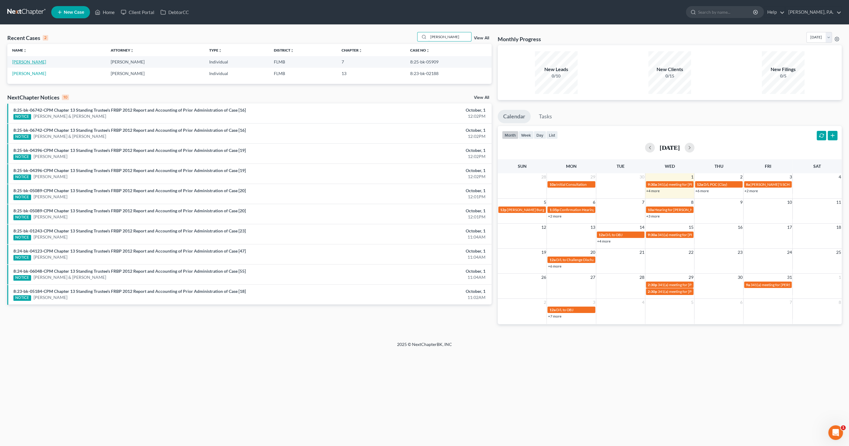
type input "[PERSON_NAME]"
click at [25, 62] on link "[PERSON_NAME]" at bounding box center [29, 61] width 34 height 5
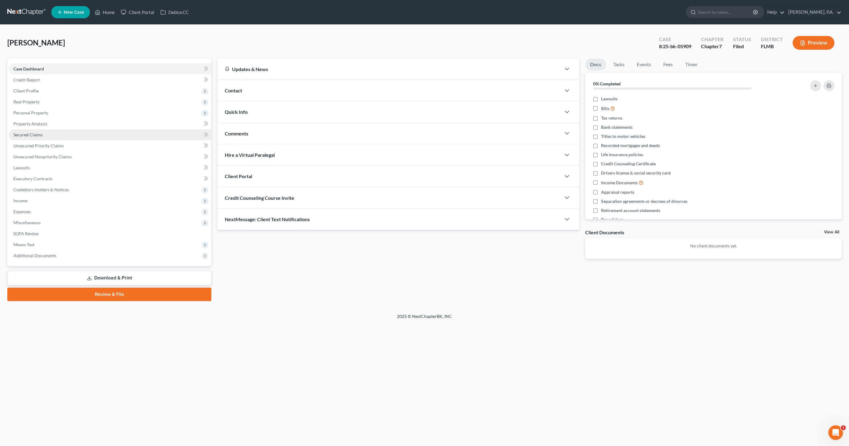
click at [32, 133] on span "Secured Claims" at bounding box center [27, 134] width 29 height 5
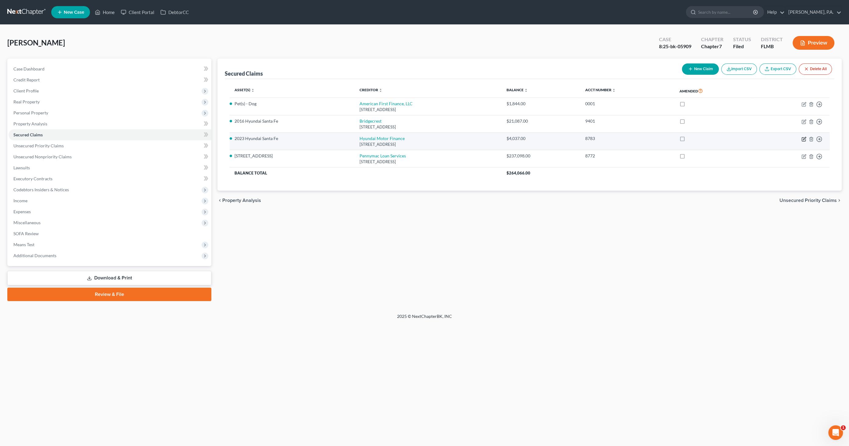
click at [805, 138] on icon "button" at bounding box center [803, 139] width 5 height 5
select select "4"
select select "0"
select select "4"
select select "0"
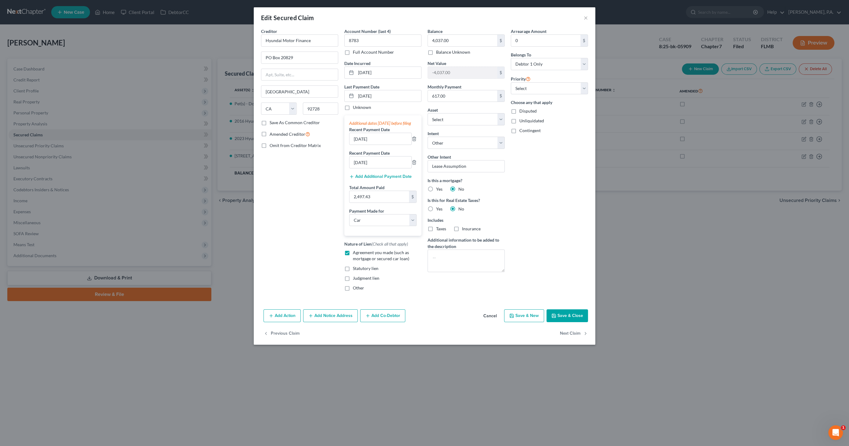
click at [493, 319] on button "Cancel" at bounding box center [489, 316] width 23 height 12
